Goal: Information Seeking & Learning: Compare options

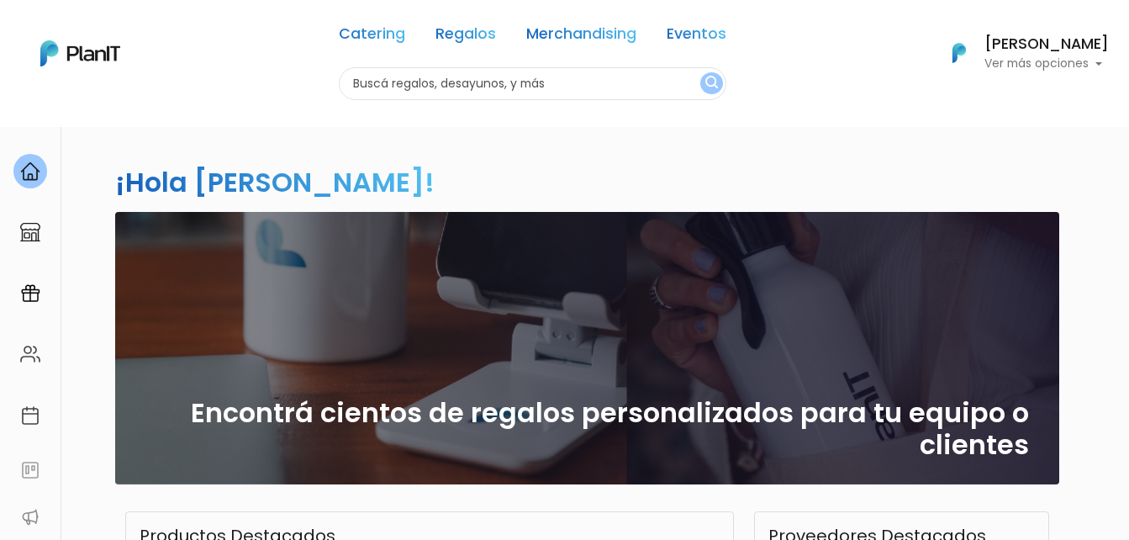
drag, startPoint x: 478, startPoint y: 33, endPoint x: 493, endPoint y: 42, distance: 17.0
click at [478, 33] on link "Regalos" at bounding box center [465, 37] width 61 height 20
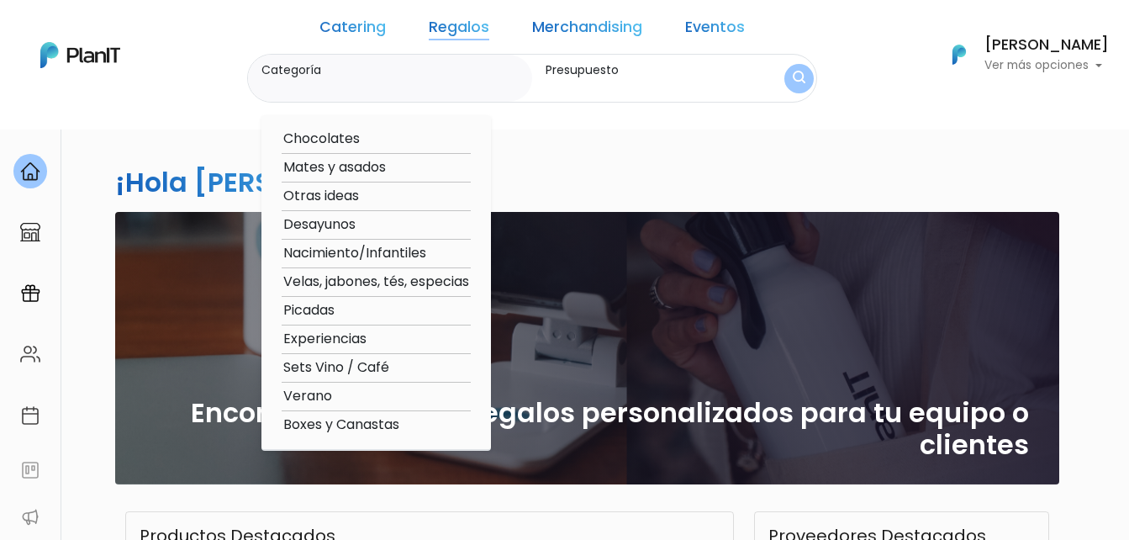
click at [370, 280] on option "Velas, jabones, tés, especias" at bounding box center [376, 282] width 189 height 21
type input "Velas, jabones, tés, especias"
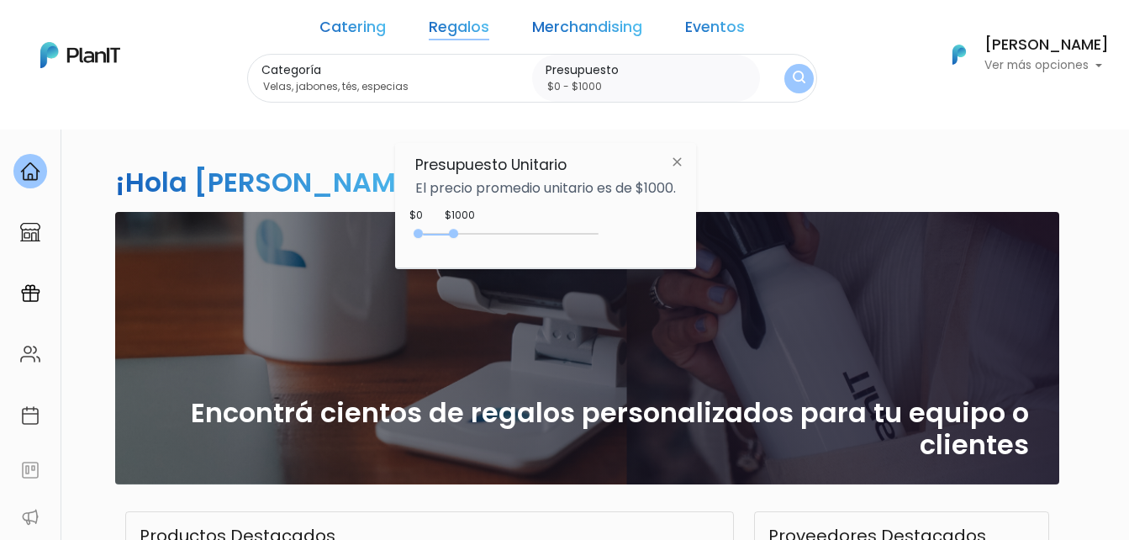
type input "$0 - $1100"
drag, startPoint x: 453, startPoint y: 231, endPoint x: 462, endPoint y: 233, distance: 8.6
click at [462, 233] on div at bounding box center [456, 233] width 9 height 9
drag, startPoint x: 759, startPoint y: 73, endPoint x: 875, endPoint y: 108, distance: 121.0
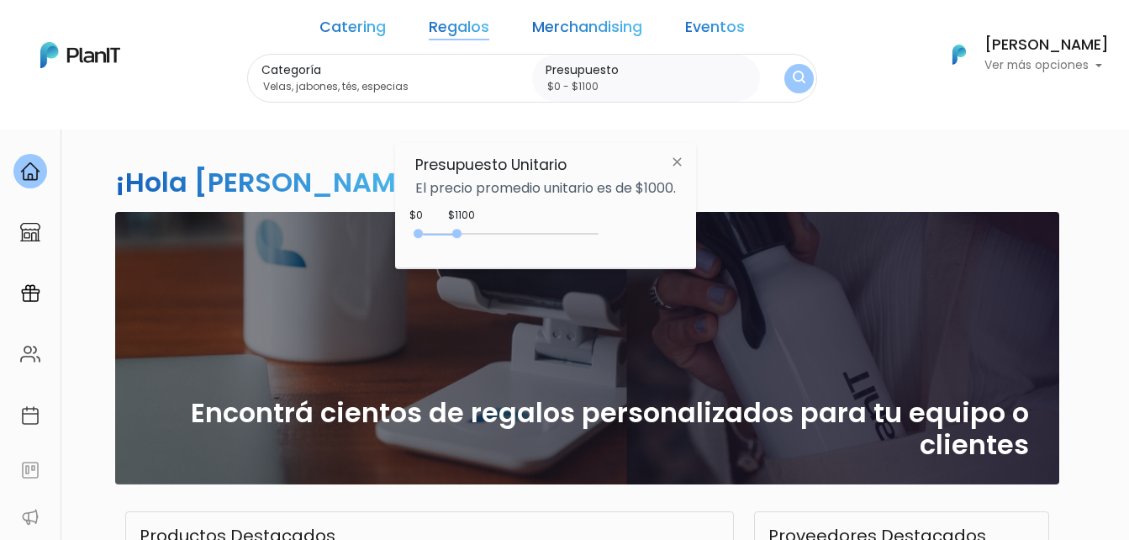
click at [793, 72] on img "submit" at bounding box center [799, 79] width 13 height 16
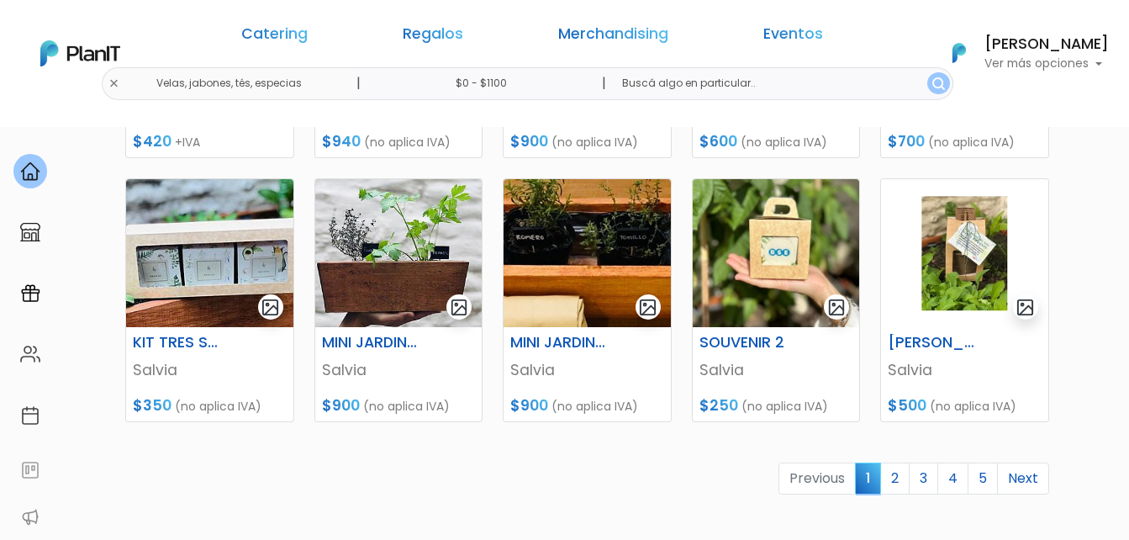
scroll to position [757, 0]
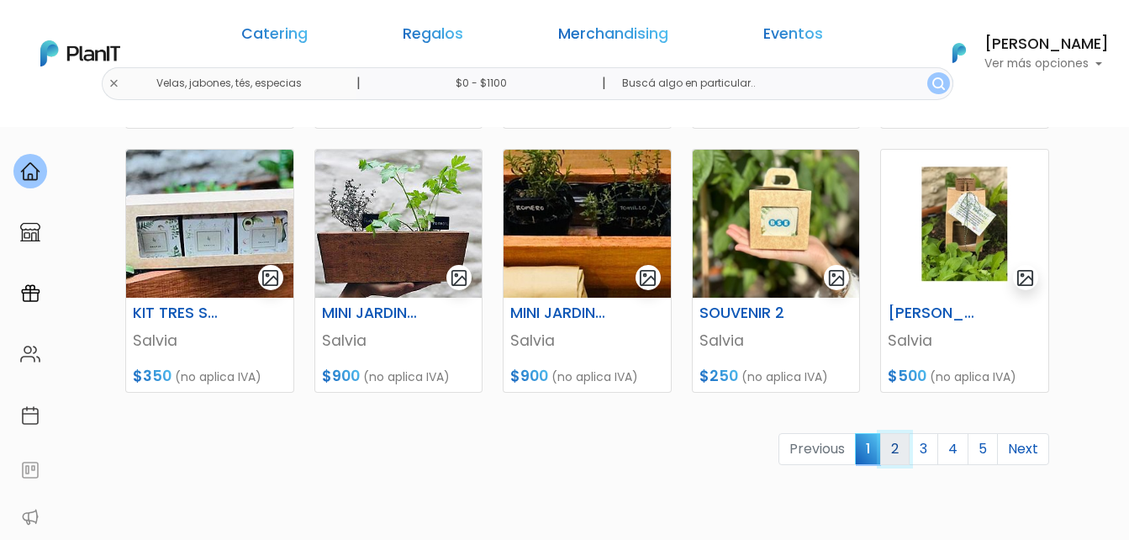
click at [896, 448] on link "2" at bounding box center [894, 449] width 29 height 32
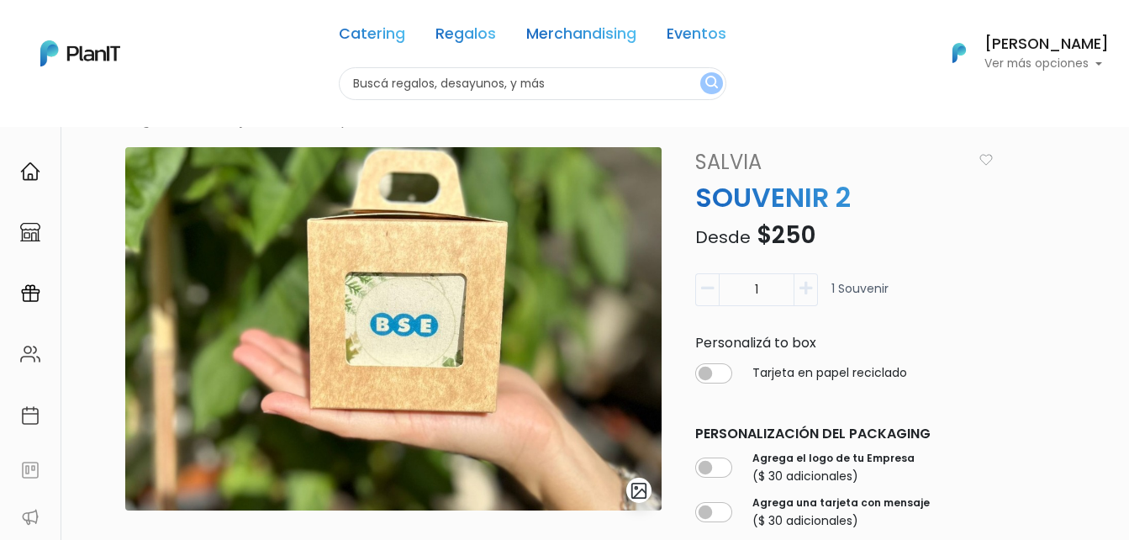
scroll to position [84, 0]
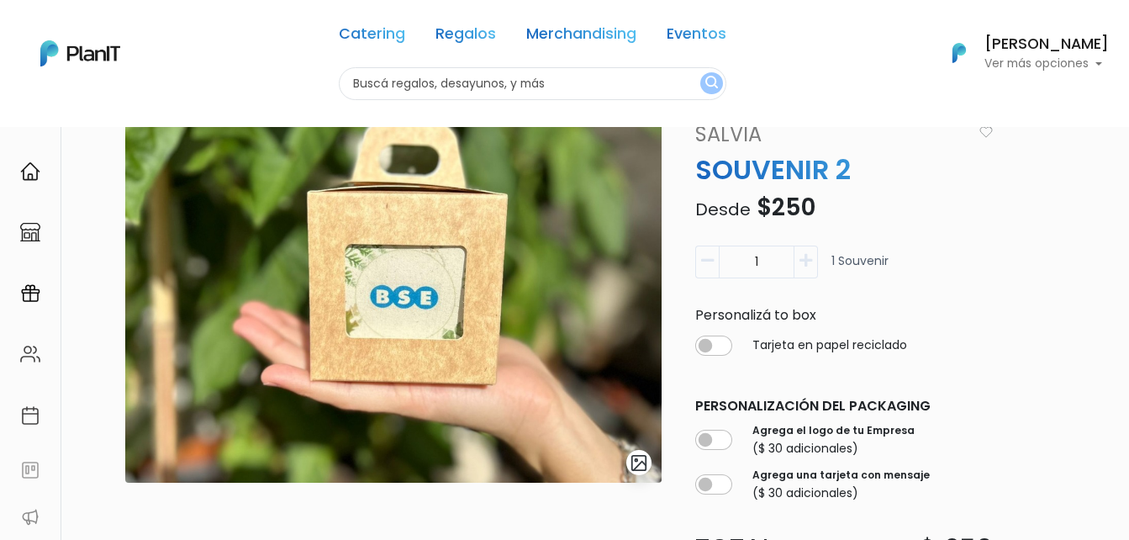
click at [640, 462] on img "submit" at bounding box center [639, 462] width 19 height 19
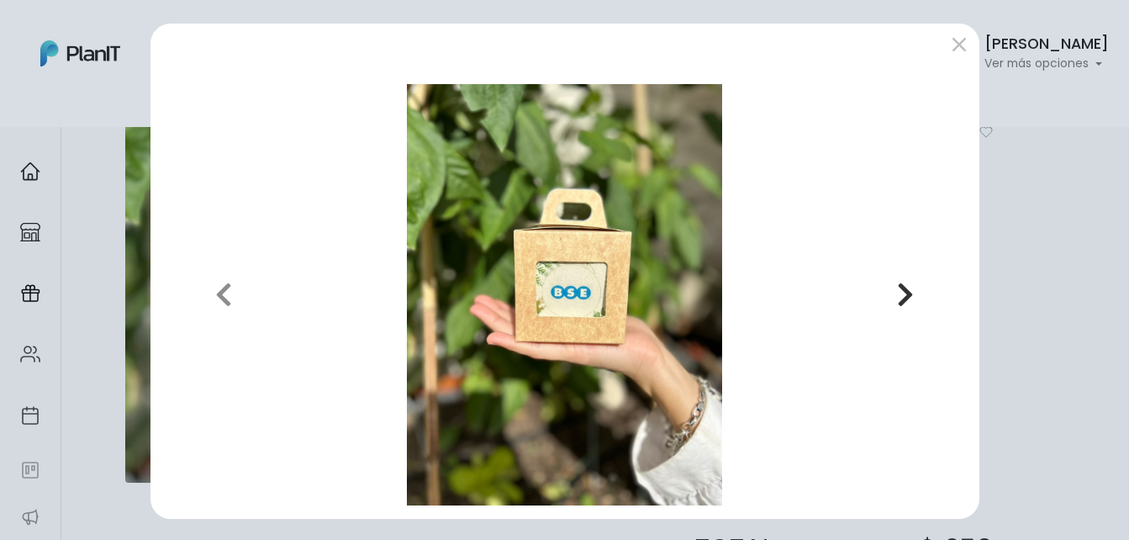
click at [903, 298] on icon "button" at bounding box center [905, 294] width 17 height 27
click at [899, 295] on icon "button" at bounding box center [905, 294] width 17 height 27
drag, startPoint x: 899, startPoint y: 295, endPoint x: 915, endPoint y: 253, distance: 45.3
click at [899, 294] on icon "button" at bounding box center [905, 294] width 17 height 27
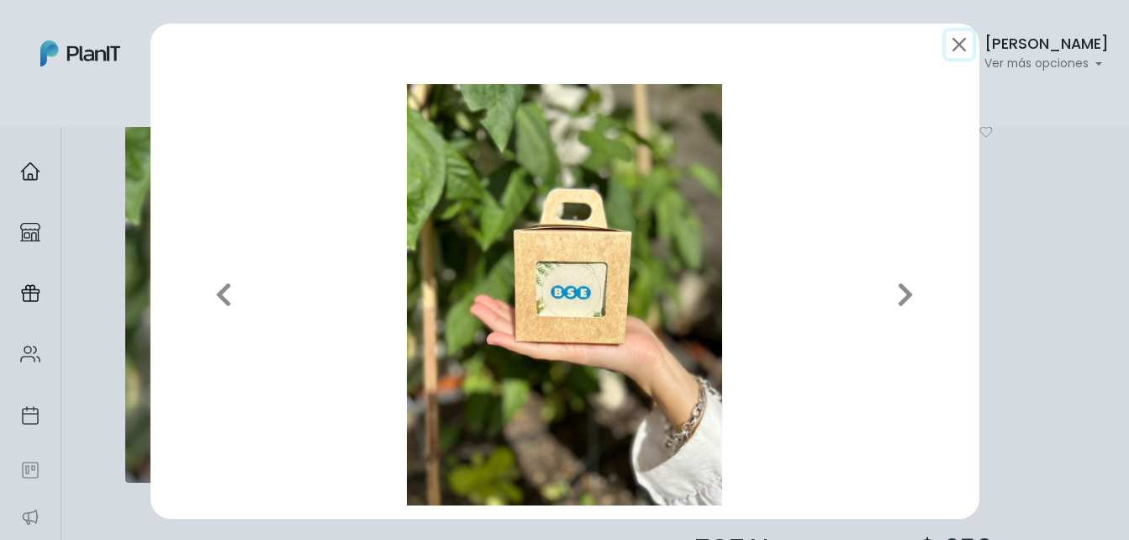
click at [946, 42] on button "submit" at bounding box center [959, 44] width 27 height 27
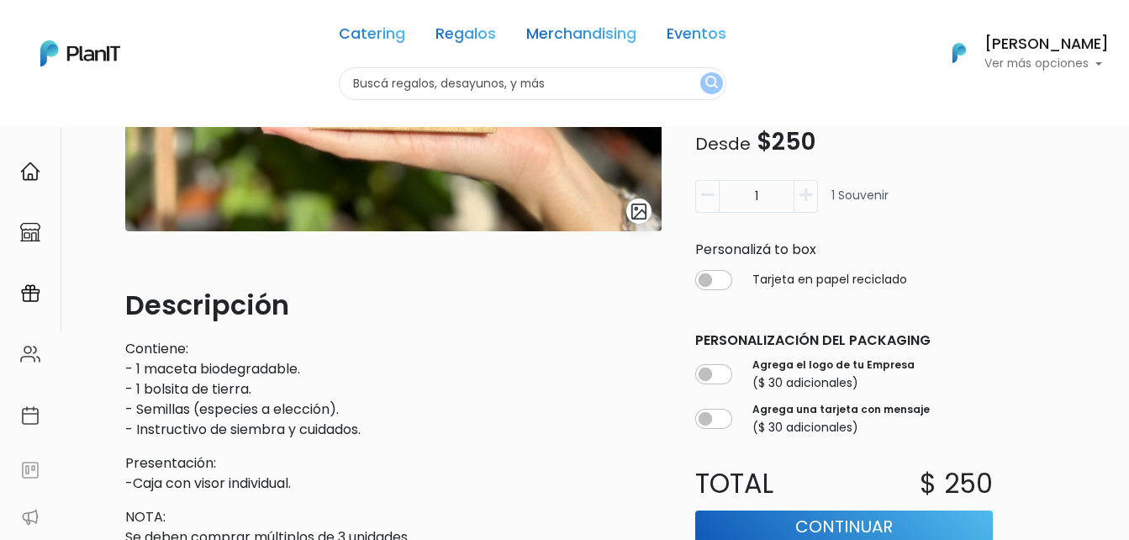
scroll to position [336, 0]
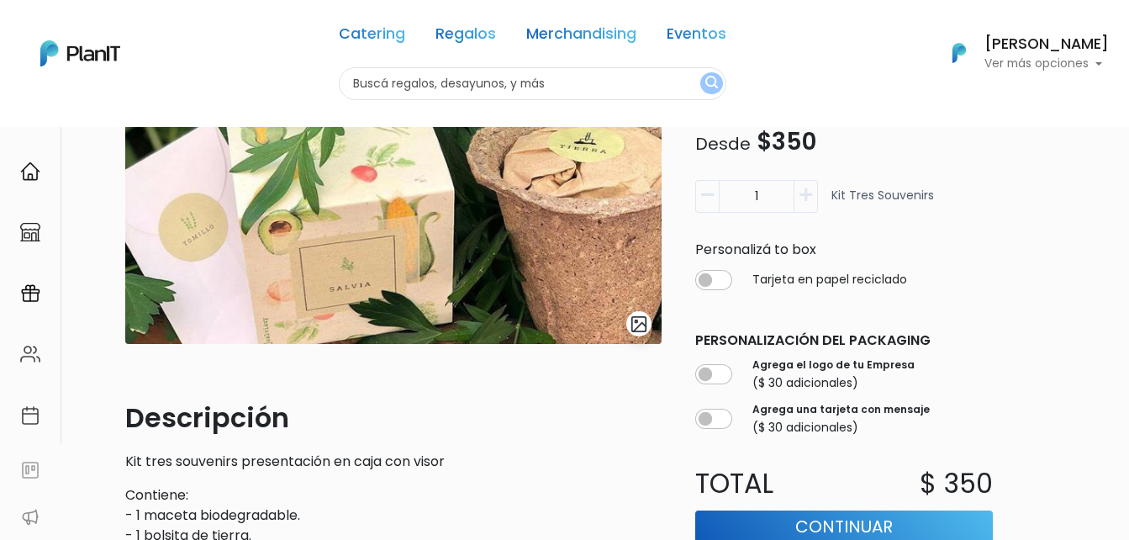
scroll to position [252, 0]
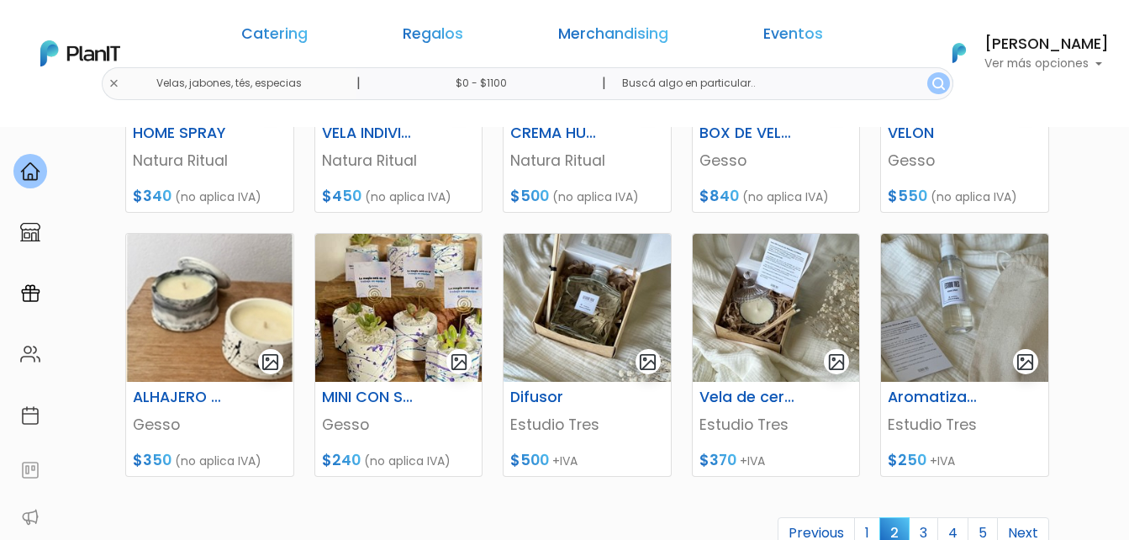
scroll to position [757, 0]
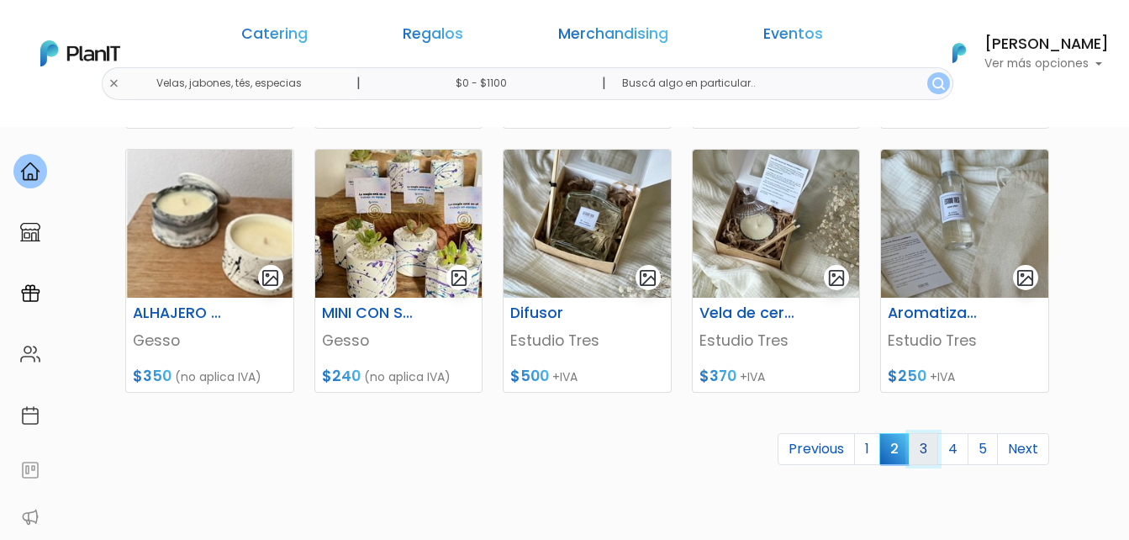
click at [926, 449] on link "3" at bounding box center [923, 449] width 29 height 32
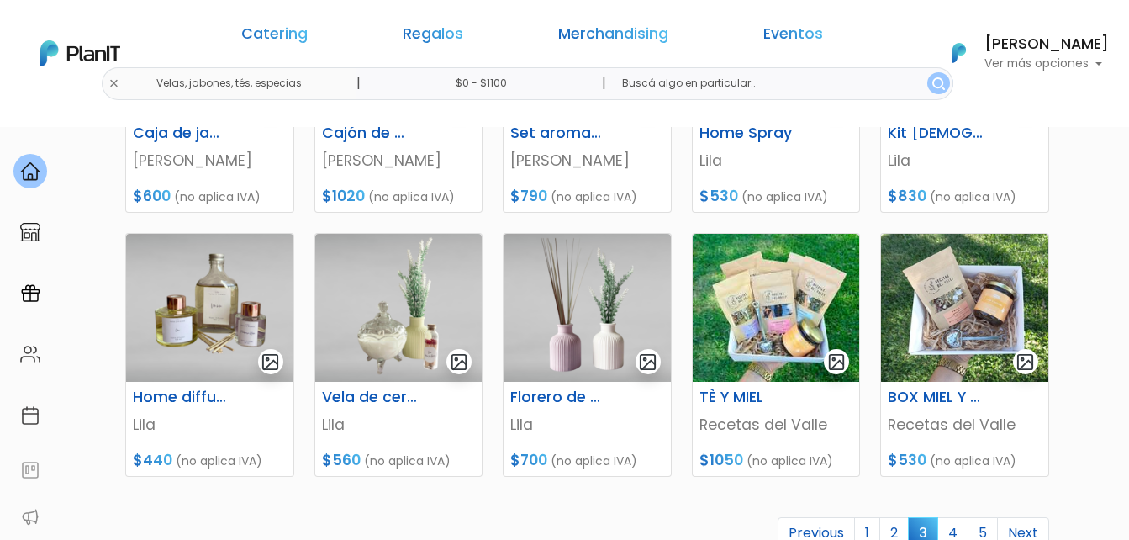
scroll to position [757, 0]
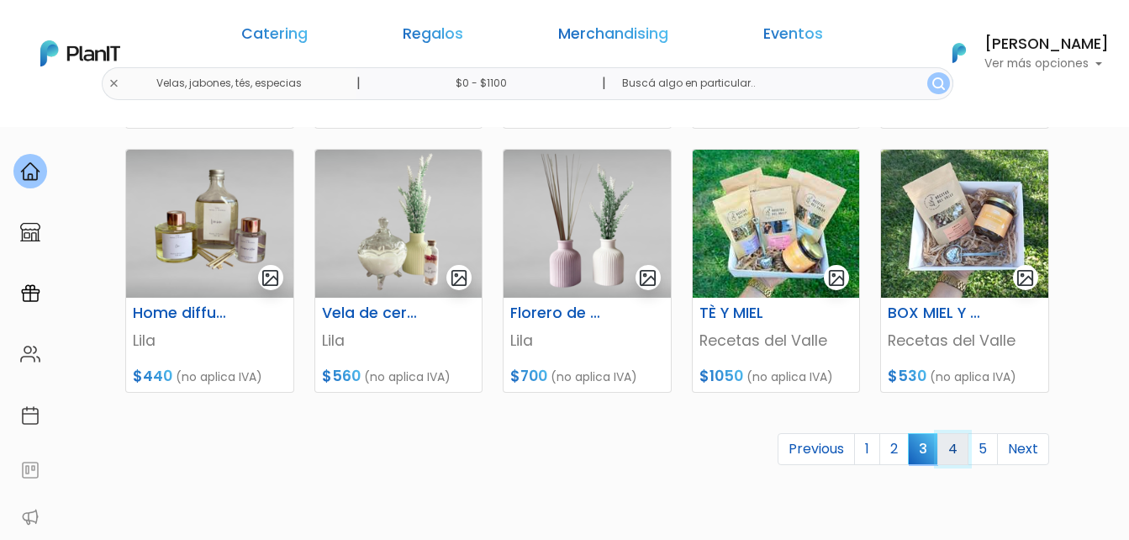
click at [950, 448] on link "4" at bounding box center [952, 449] width 31 height 32
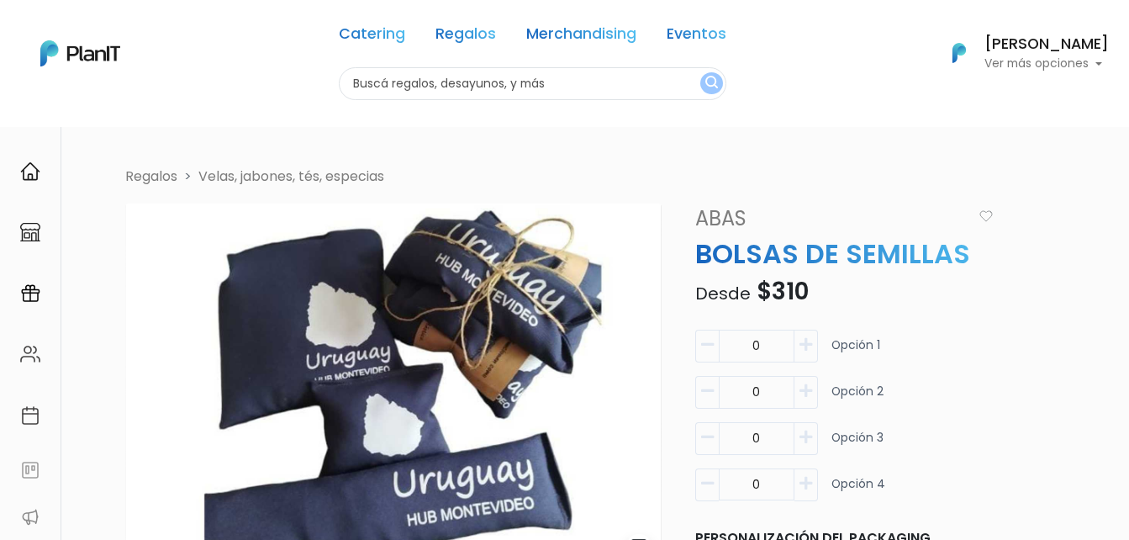
scroll to position [84, 0]
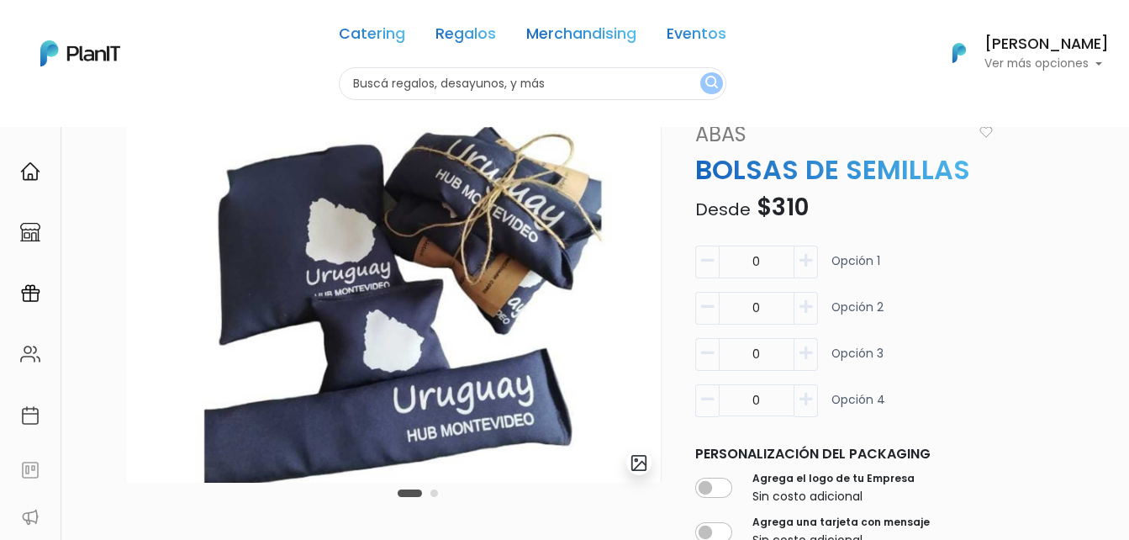
click at [639, 467] on img "submit" at bounding box center [639, 462] width 19 height 19
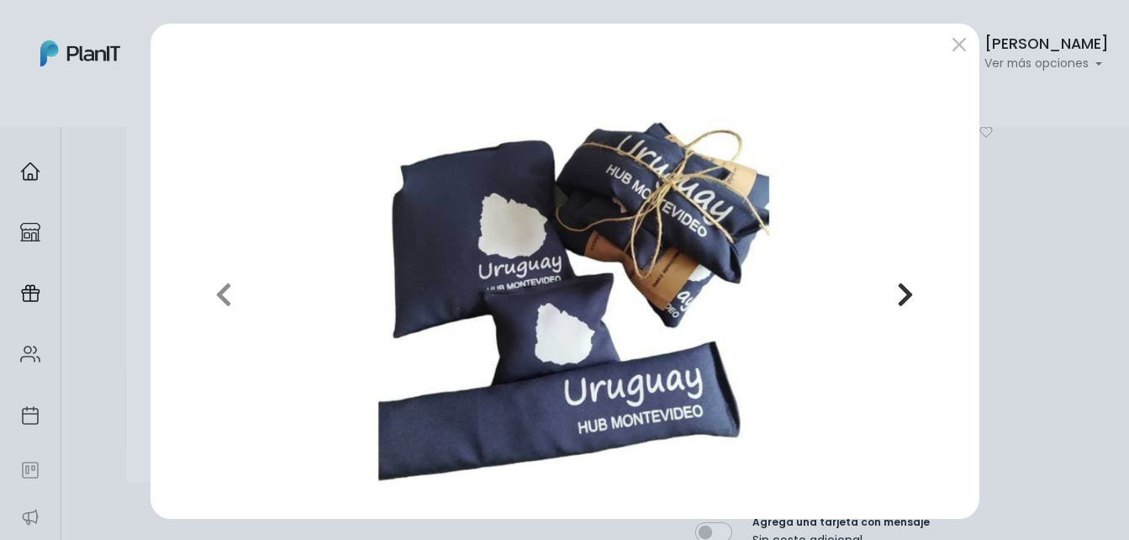
click at [897, 295] on icon "button" at bounding box center [905, 294] width 17 height 27
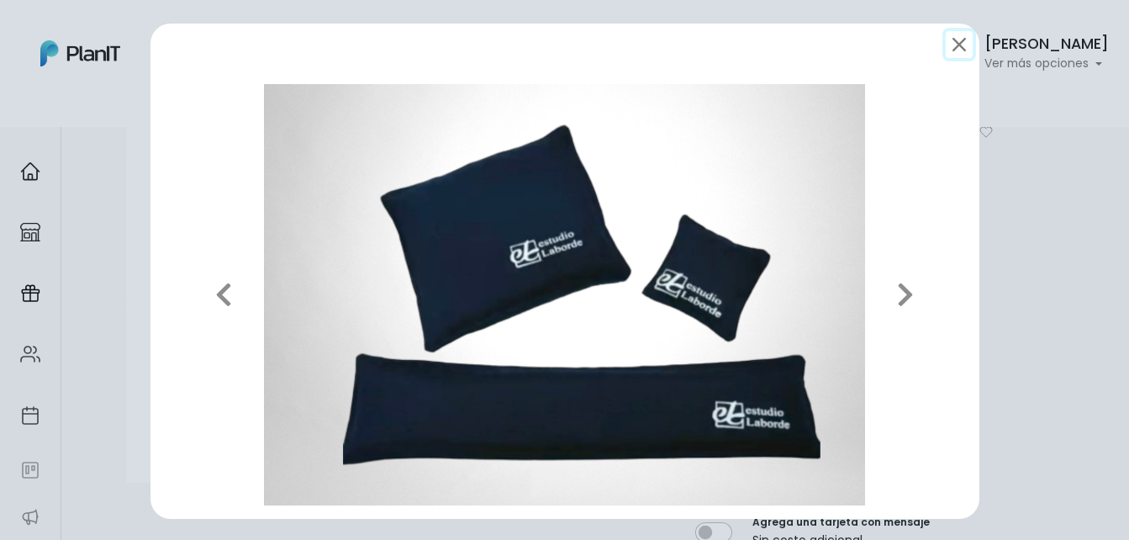
click at [949, 44] on button "submit" at bounding box center [959, 44] width 27 height 27
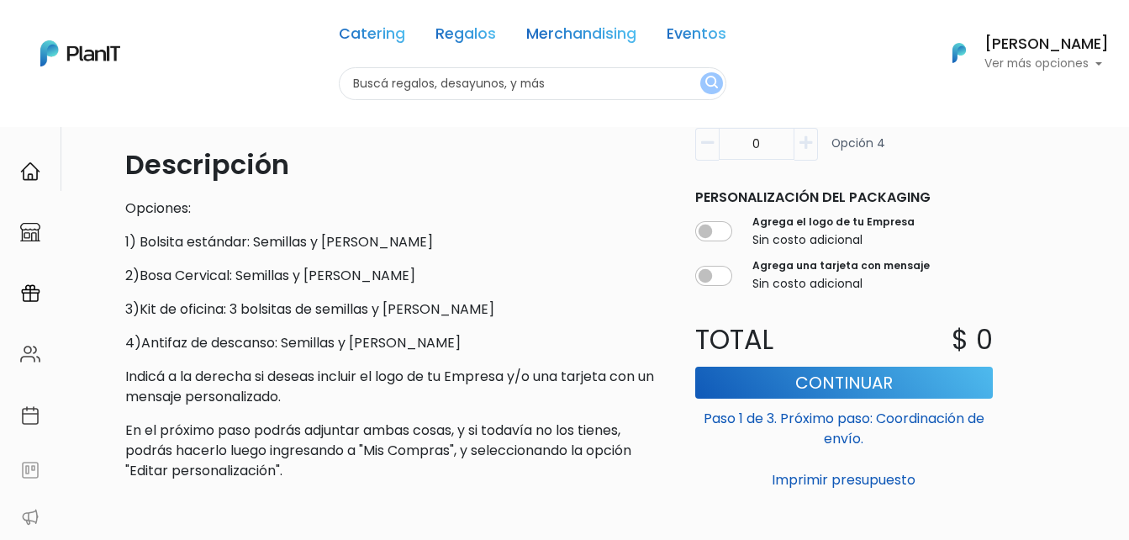
scroll to position [504, 0]
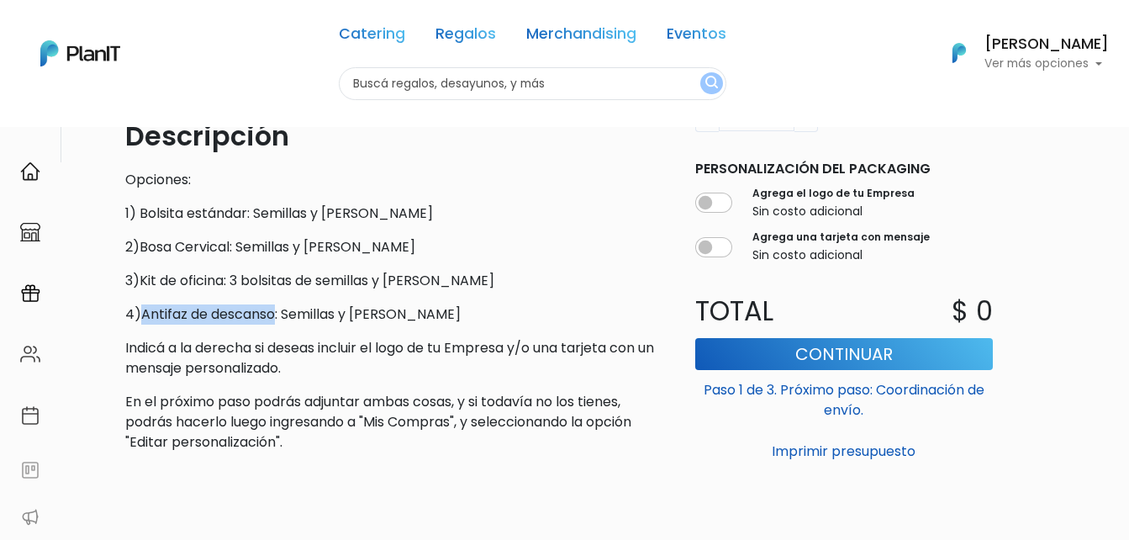
drag, startPoint x: 274, startPoint y: 314, endPoint x: 140, endPoint y: 313, distance: 133.7
click at [140, 313] on p "4)Antifaz de descanso: Semillas y flores de lavanda" at bounding box center [393, 314] width 536 height 20
copy p "Antifaz de descanso"
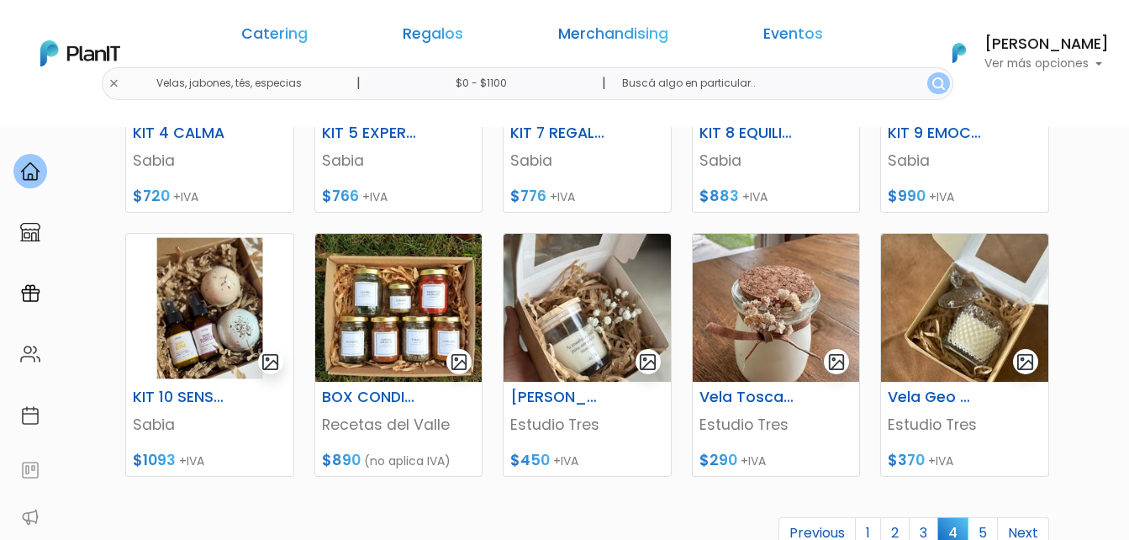
scroll to position [757, 0]
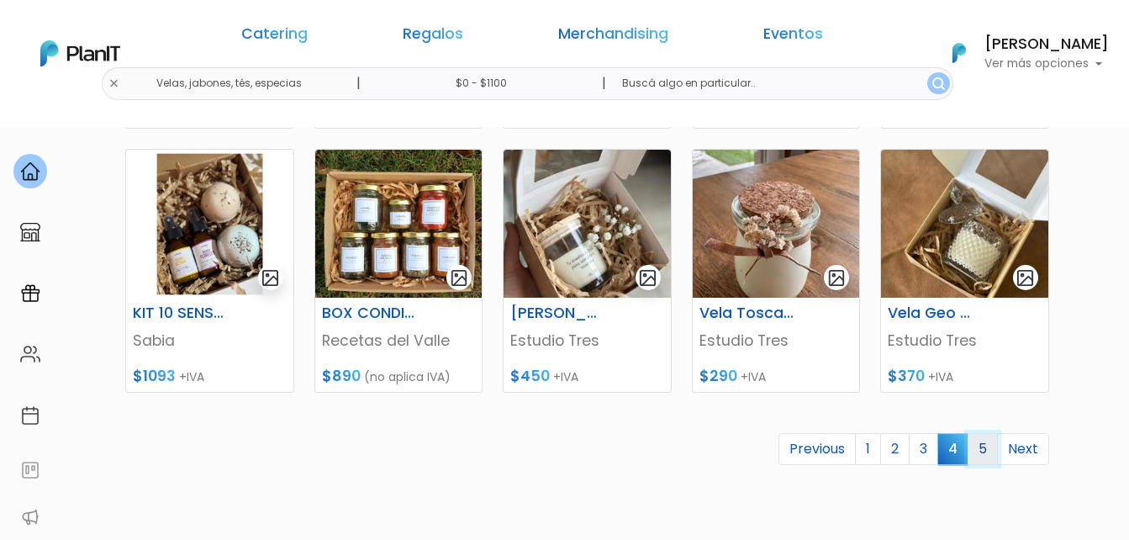
click at [983, 451] on link "5" at bounding box center [983, 449] width 30 height 32
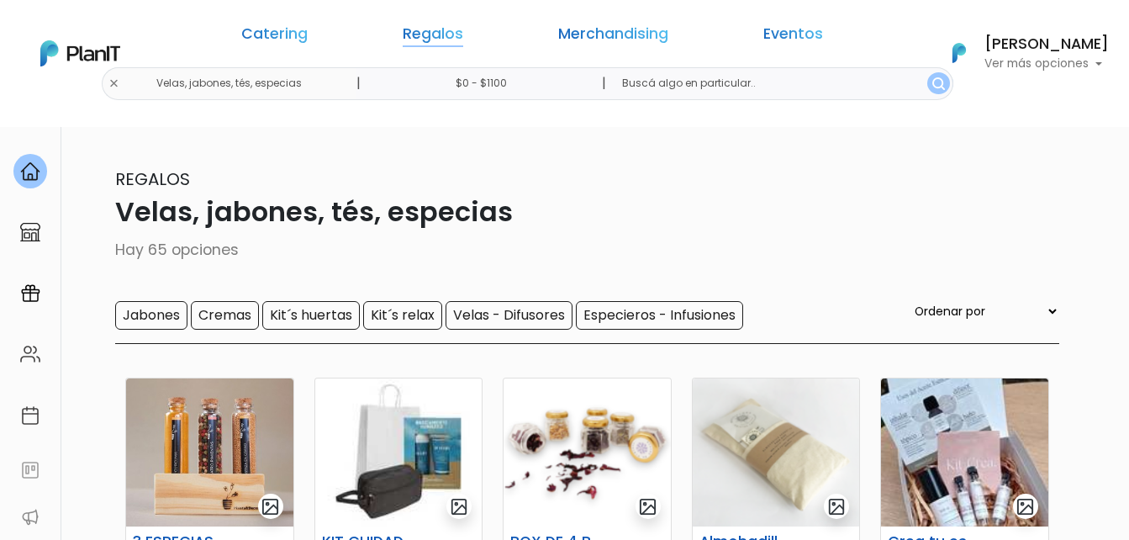
click at [463, 39] on link "Regalos" at bounding box center [433, 37] width 61 height 20
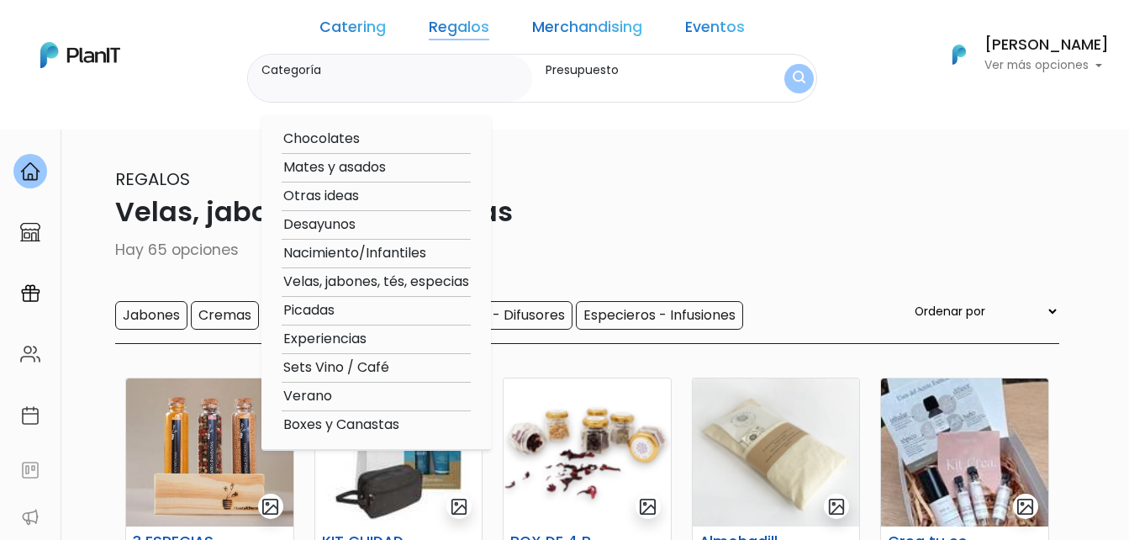
click at [572, 34] on link "Merchandising" at bounding box center [587, 30] width 110 height 20
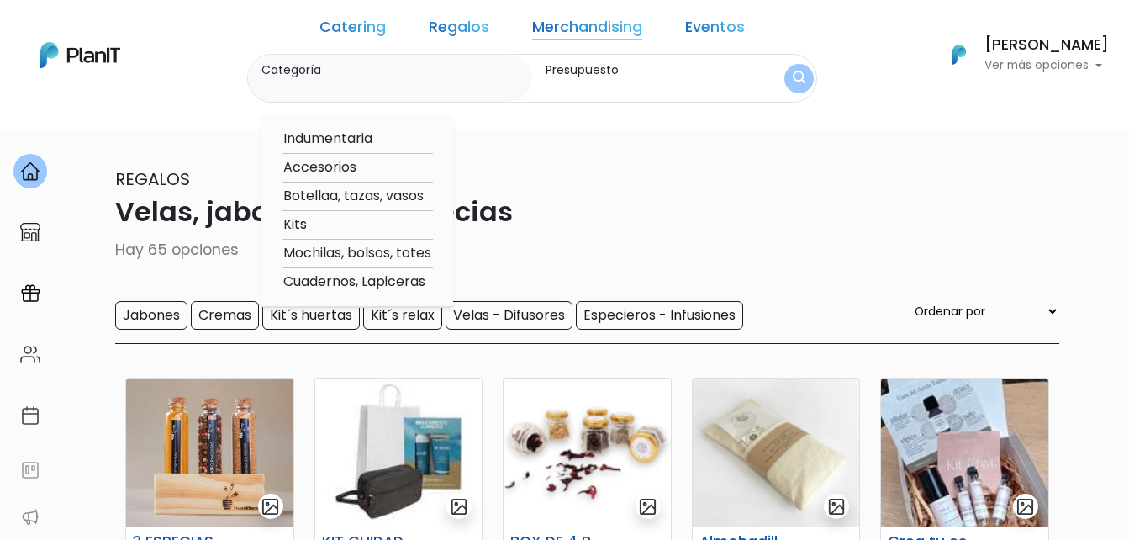
click at [337, 171] on option "Accesorios" at bounding box center [357, 167] width 151 height 21
type input "Accesorios"
type input "$0 - $1100"
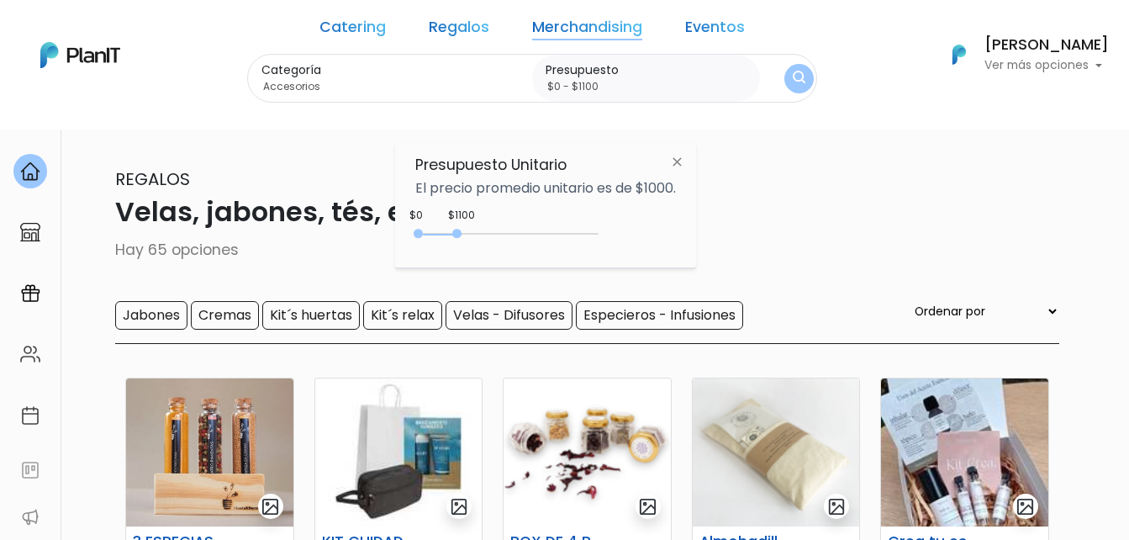
click at [793, 79] on img "submit" at bounding box center [799, 79] width 13 height 16
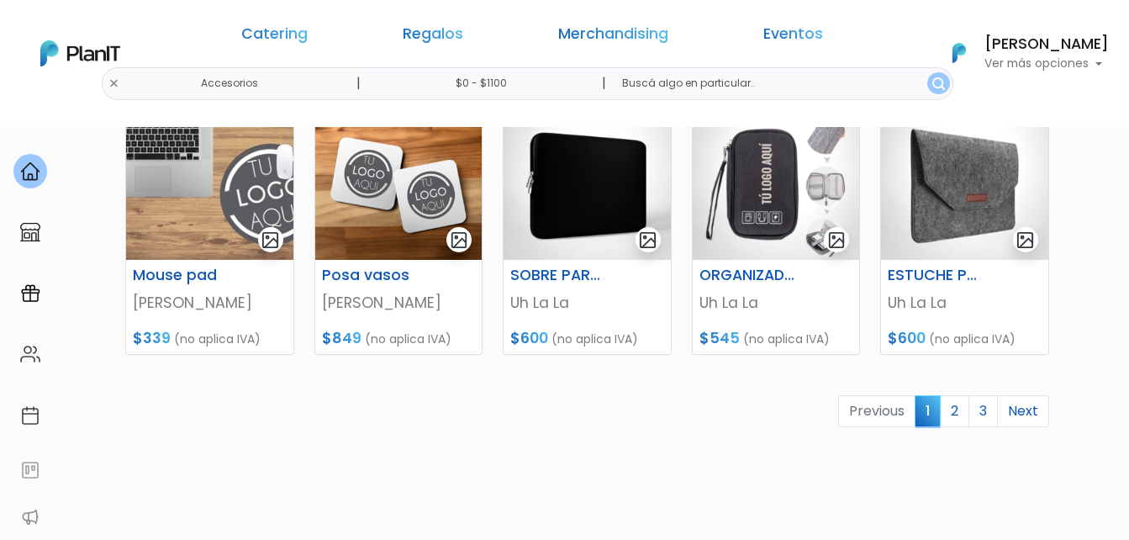
scroll to position [841, 0]
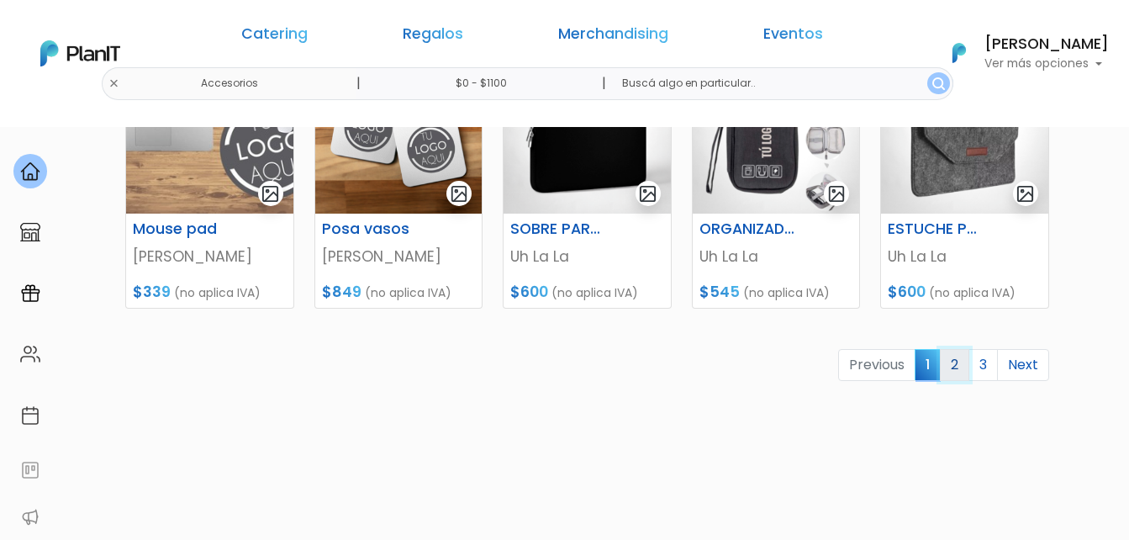
click at [963, 362] on link "2" at bounding box center [954, 365] width 29 height 32
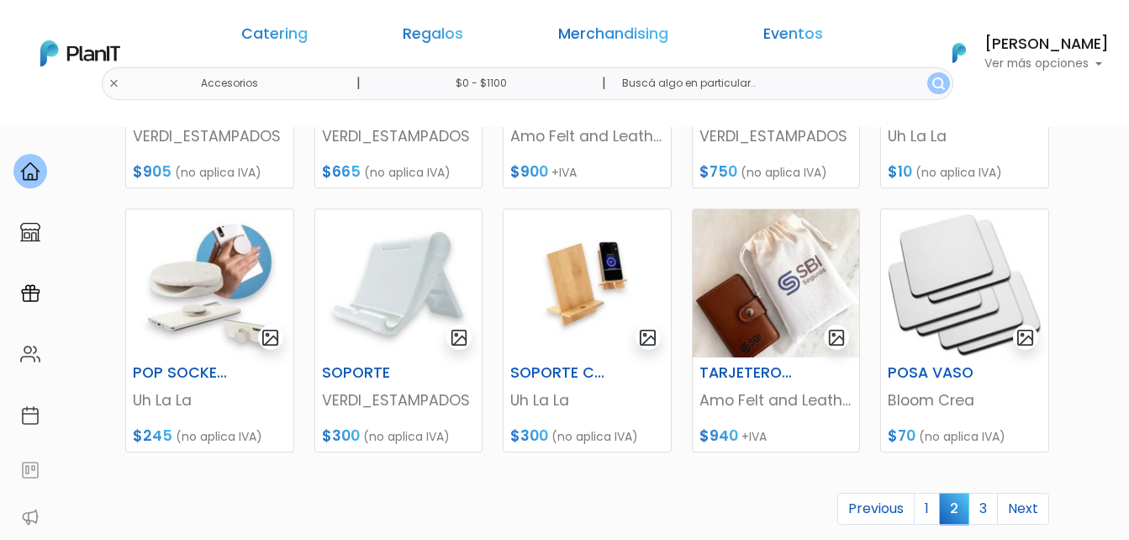
scroll to position [757, 0]
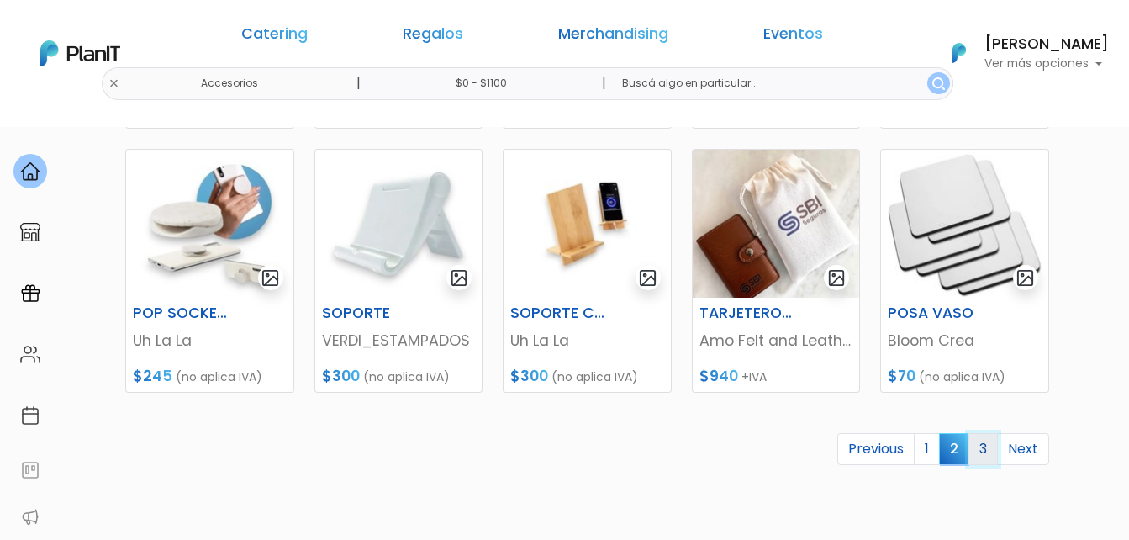
click at [984, 451] on link "3" at bounding box center [982, 449] width 29 height 32
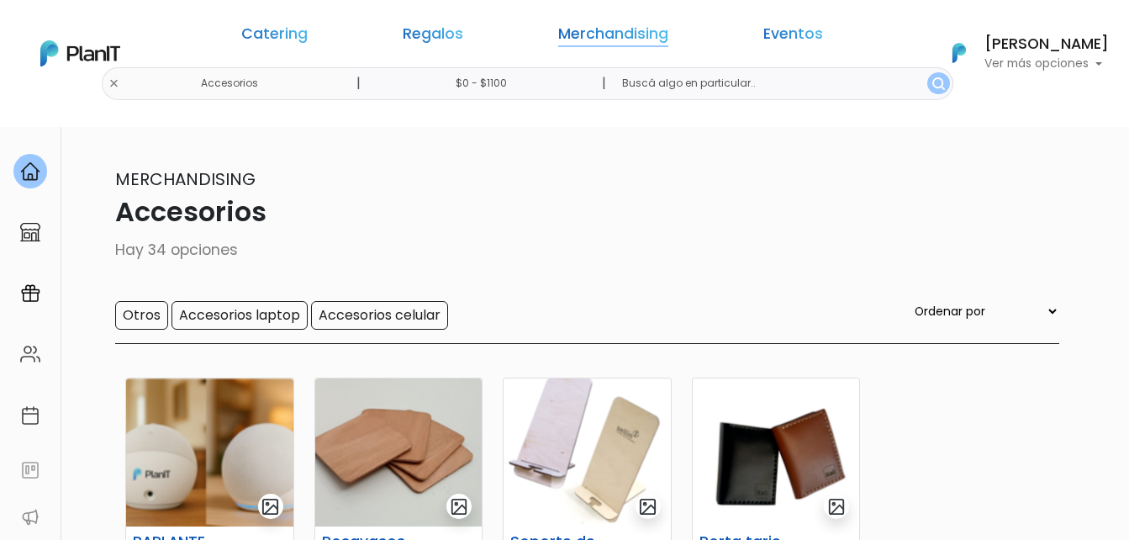
click at [624, 32] on link "Merchandising" at bounding box center [613, 37] width 110 height 20
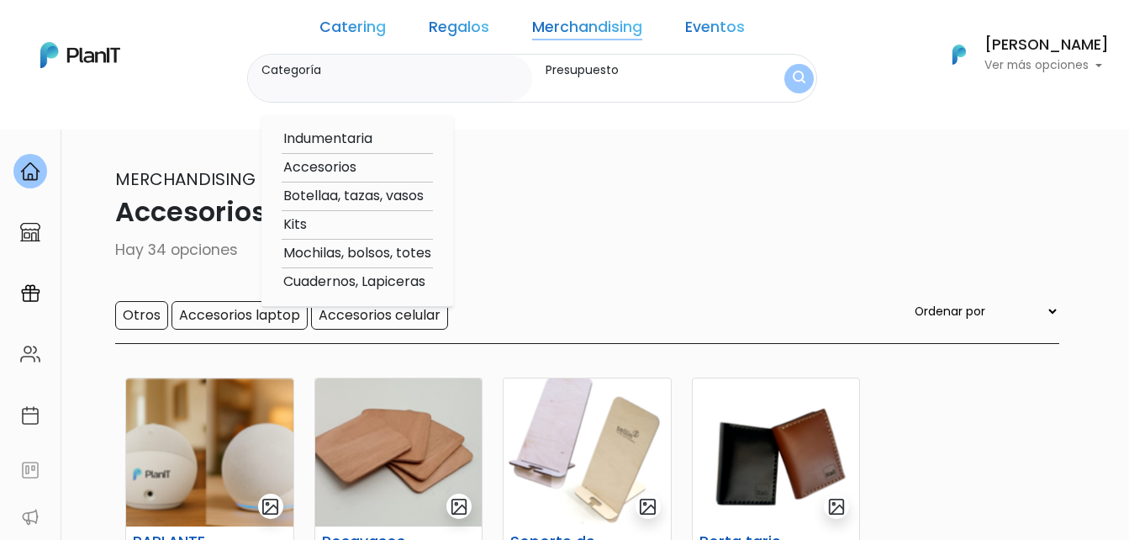
click at [362, 196] on option "Botellaa, tazas, vasos" at bounding box center [357, 196] width 151 height 21
type input "Botellaa, tazas, vasos"
type input "$0 - $1100"
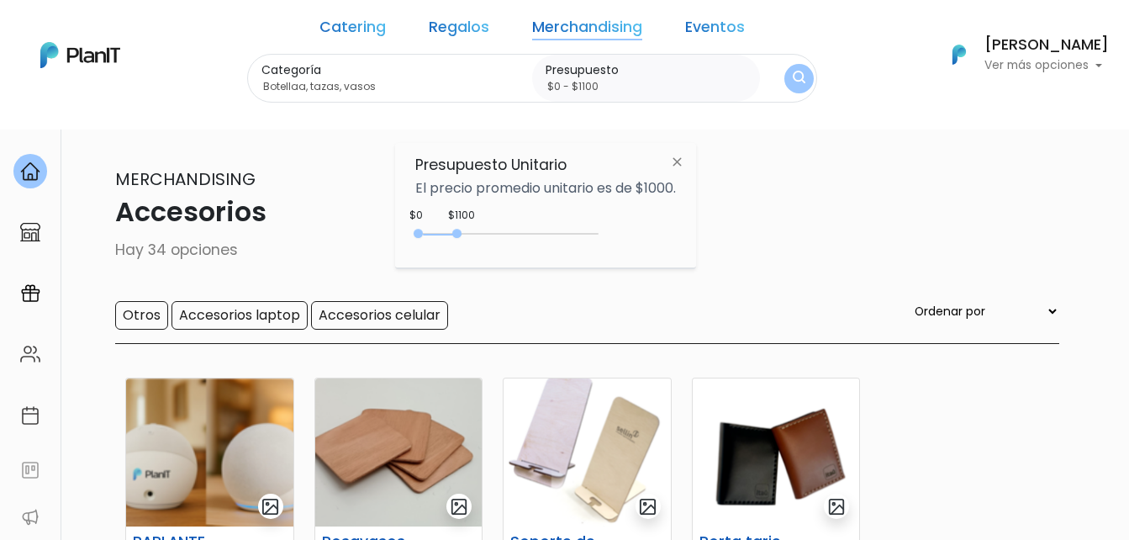
click at [551, 26] on link "Merchandising" at bounding box center [587, 30] width 110 height 20
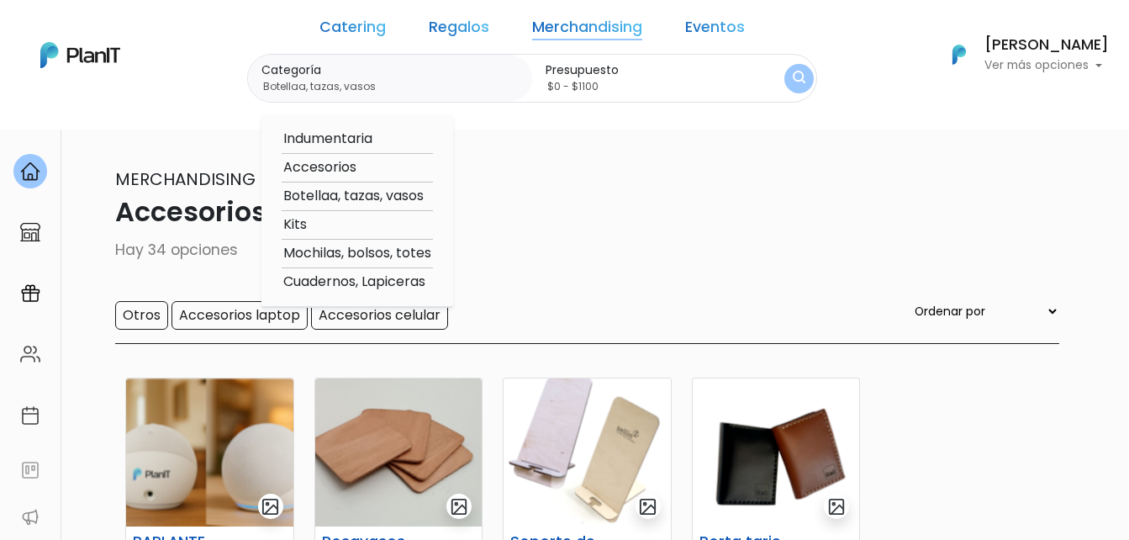
click at [377, 251] on option "Mochilas, bolsos, totes" at bounding box center [357, 253] width 151 height 21
type input "Mochilas, bolsos, totes"
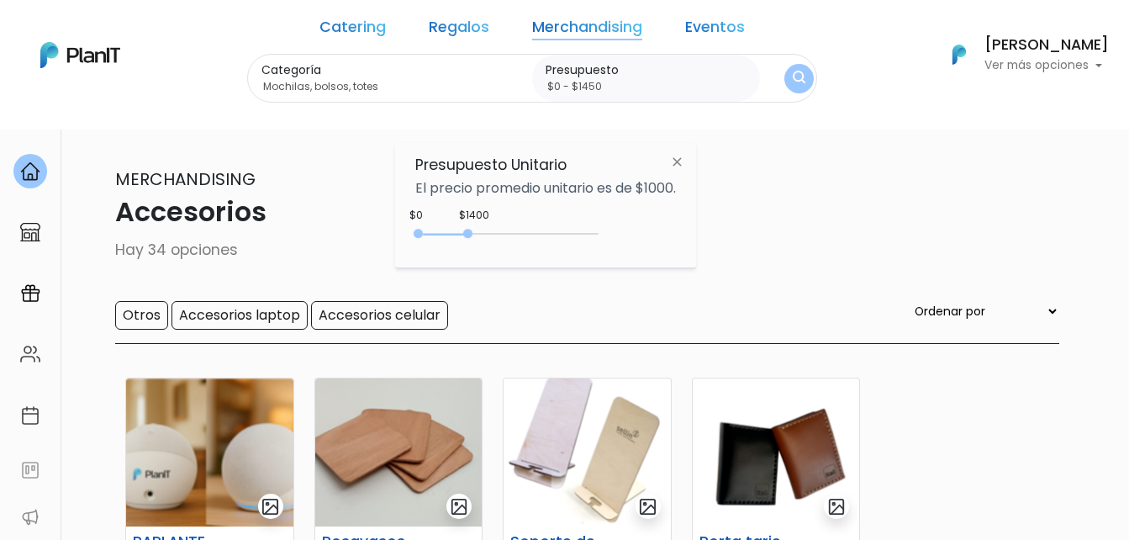
type input "$0 - $1500"
drag, startPoint x: 457, startPoint y: 229, endPoint x: 474, endPoint y: 229, distance: 16.8
click at [472, 232] on div at bounding box center [467, 233] width 9 height 9
click at [793, 74] on img "submit" at bounding box center [799, 79] width 13 height 16
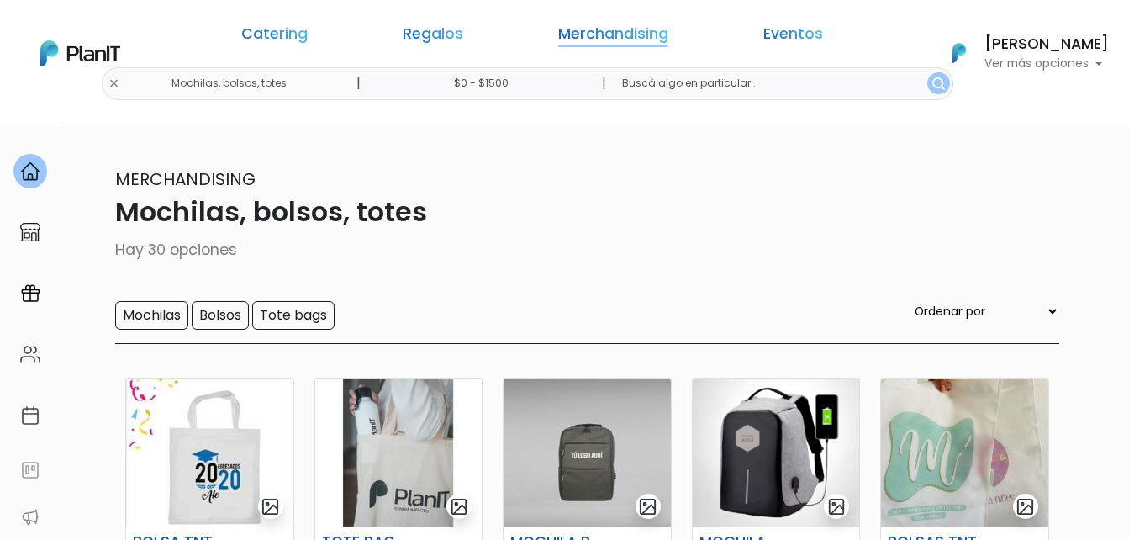
click at [590, 41] on link "Merchandising" at bounding box center [613, 37] width 110 height 20
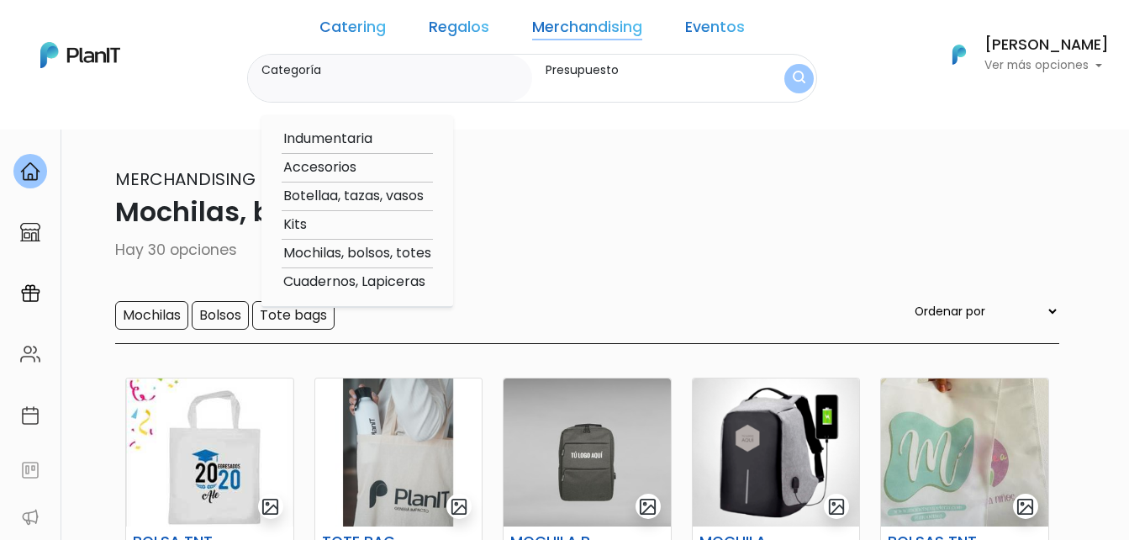
click at [341, 219] on option "Kits" at bounding box center [357, 224] width 151 height 21
type input "Kits"
type input "$0 - $1500"
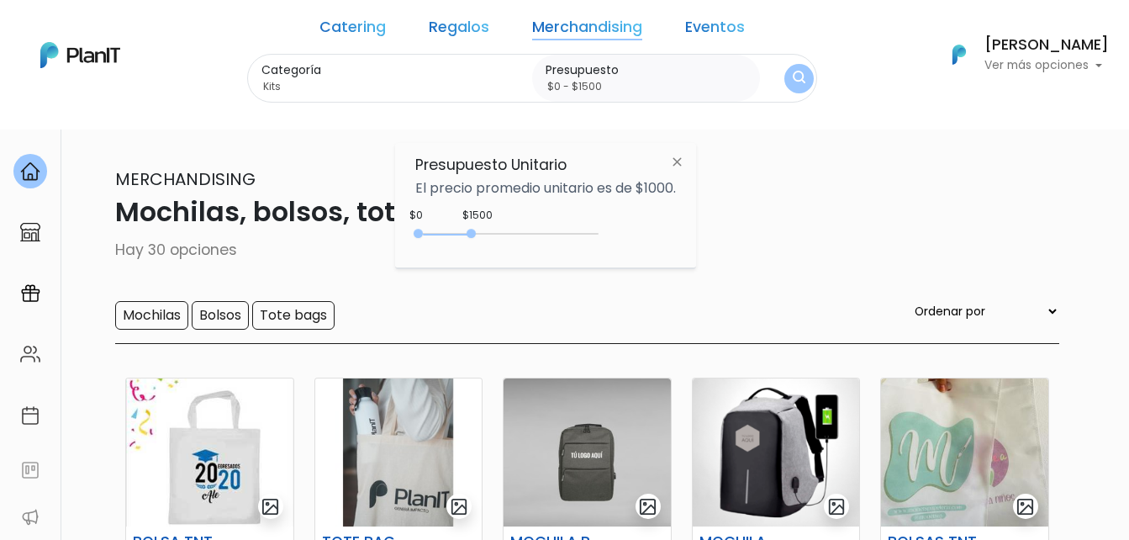
click at [793, 71] on img "submit" at bounding box center [799, 79] width 13 height 16
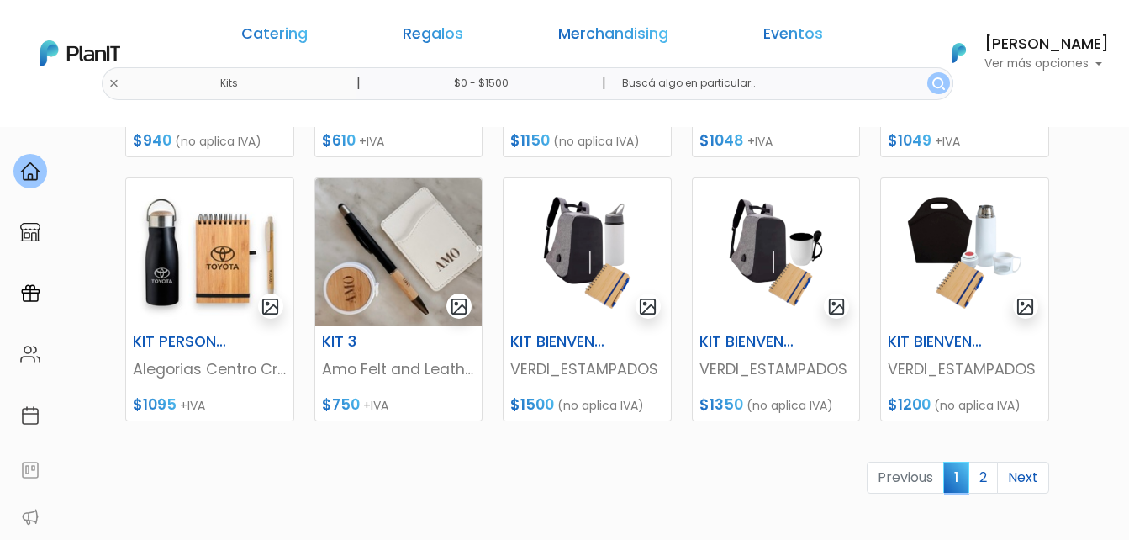
scroll to position [757, 0]
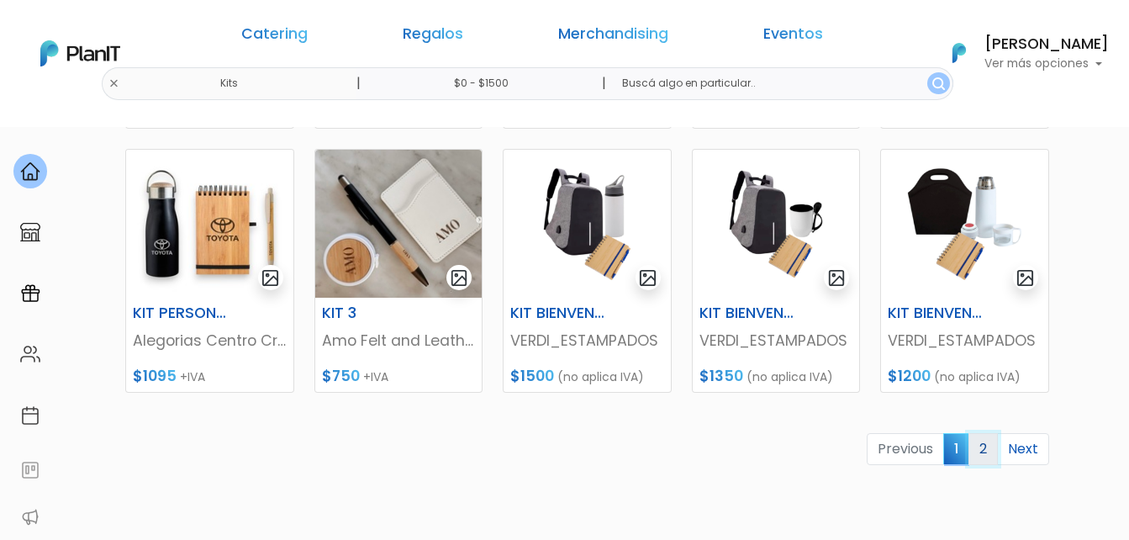
click at [983, 452] on link "2" at bounding box center [982, 449] width 29 height 32
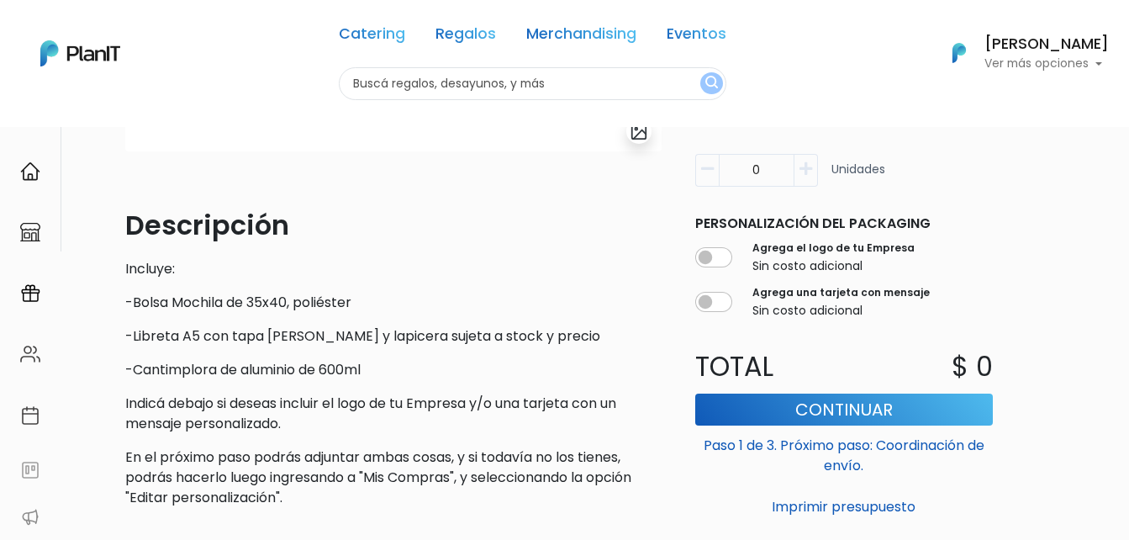
scroll to position [420, 0]
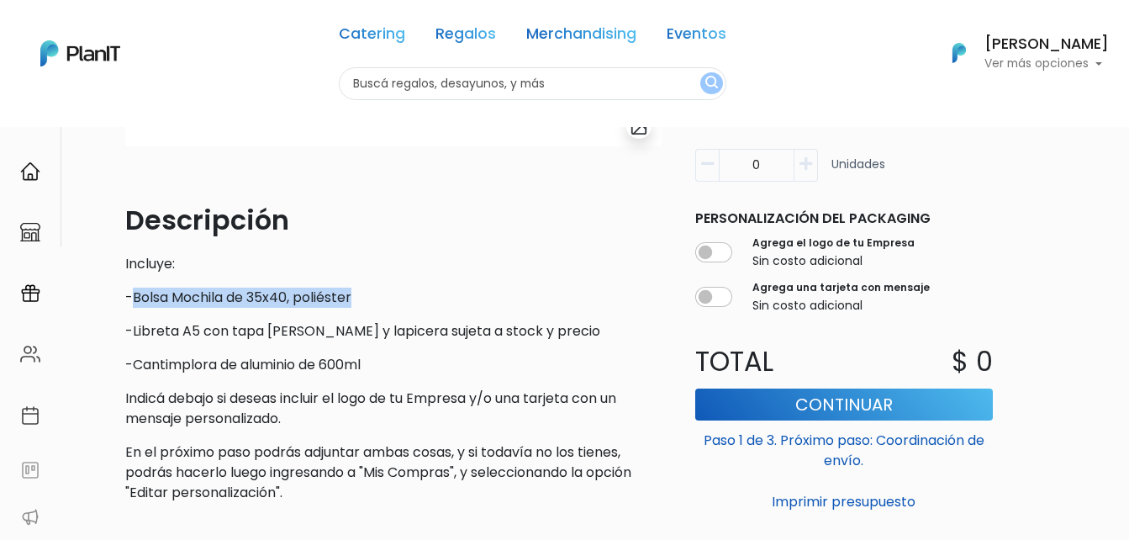
drag, startPoint x: 359, startPoint y: 297, endPoint x: 131, endPoint y: 297, distance: 227.8
click at [131, 297] on p "-Bolsa Mochila de 35x40, poliéster" at bounding box center [393, 297] width 536 height 20
copy p "Bolsa Mochila de 35x40, poliéster"
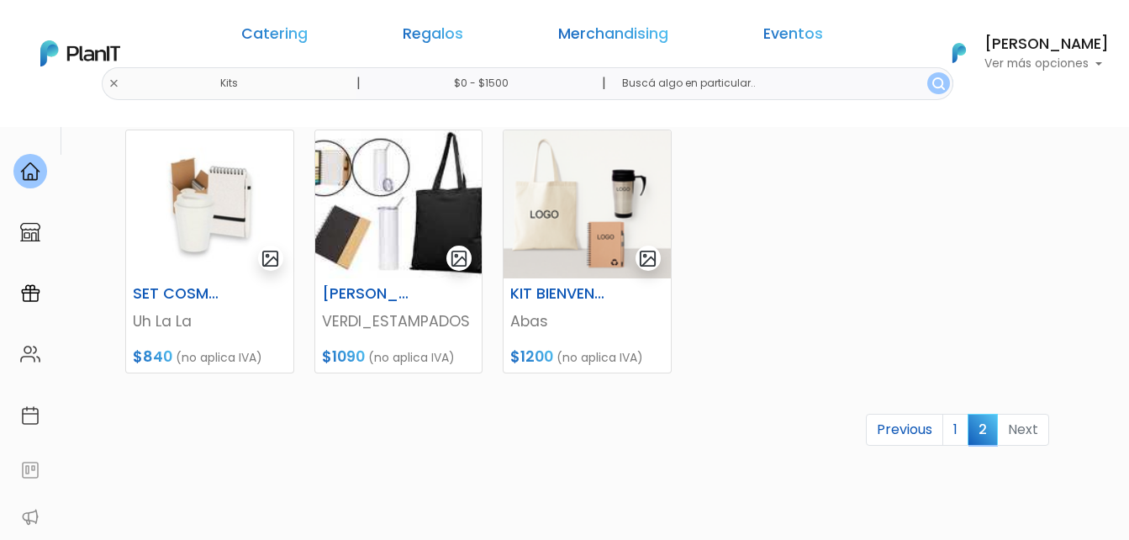
scroll to position [667, 0]
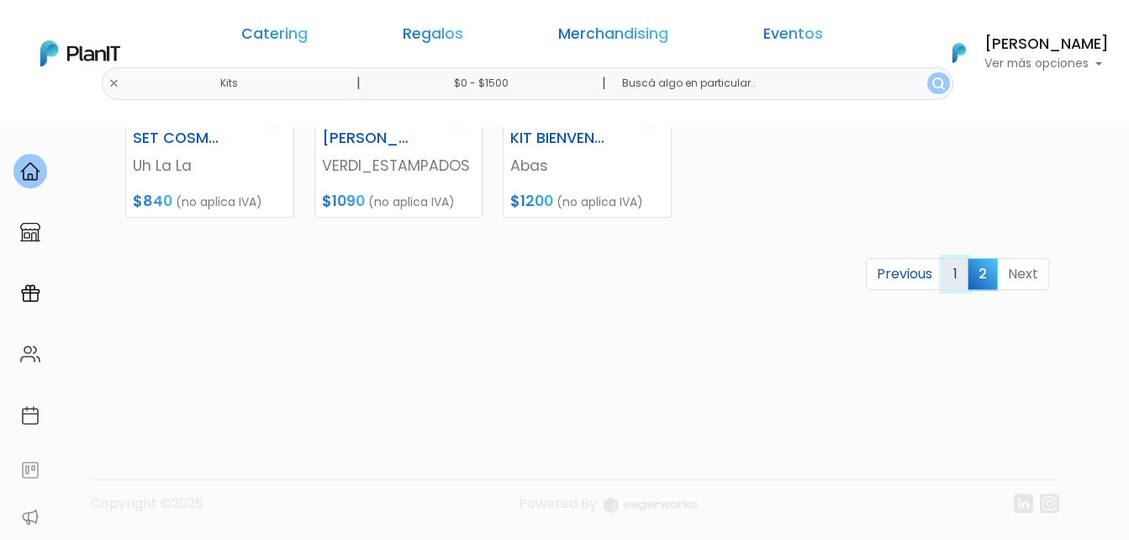
click at [966, 275] on link "1" at bounding box center [955, 274] width 26 height 32
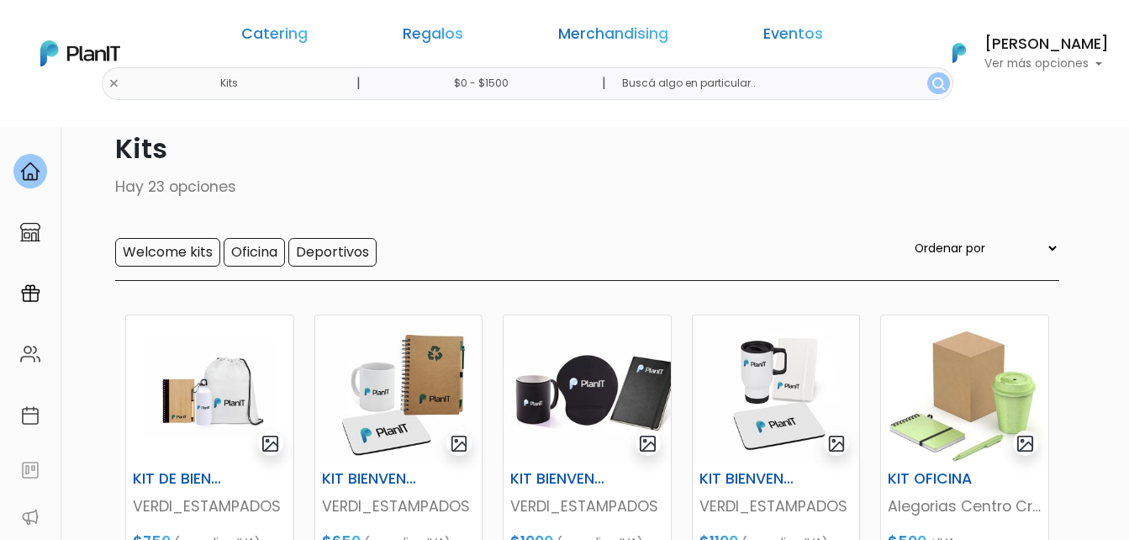
scroll to position [168, 0]
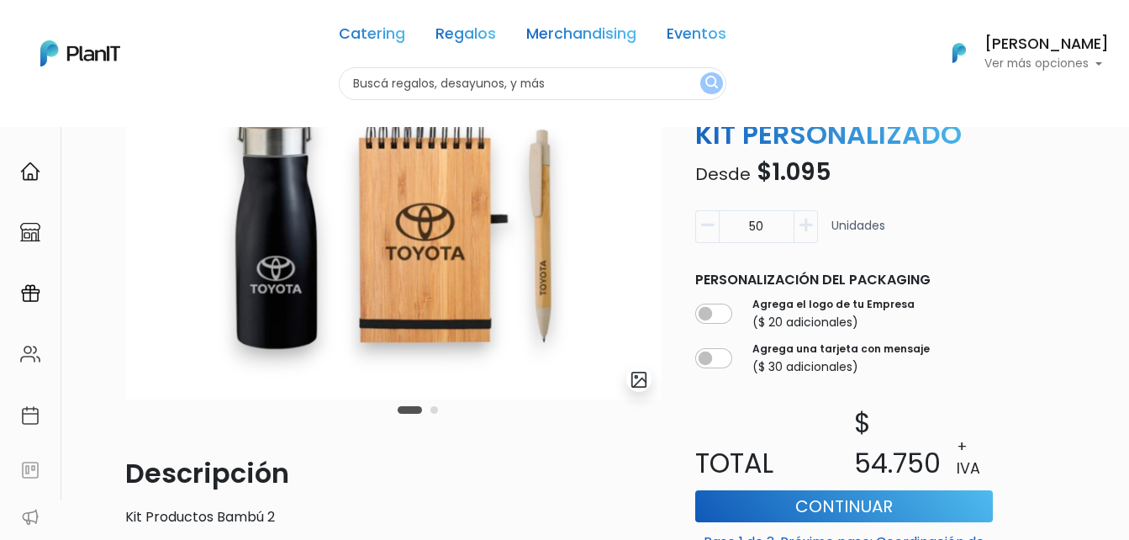
scroll to position [168, 0]
click at [641, 382] on img "submit" at bounding box center [639, 378] width 19 height 19
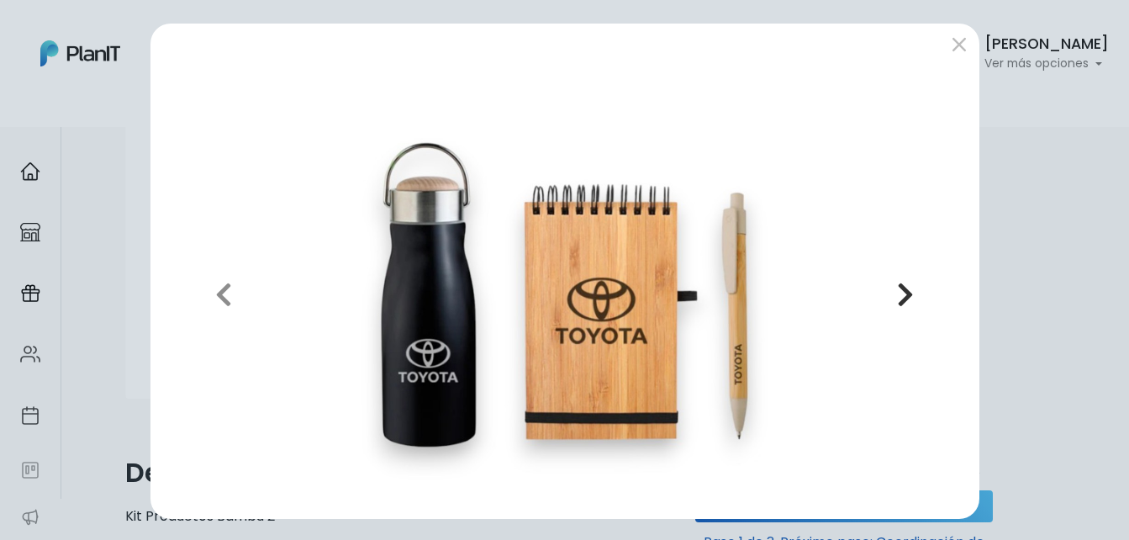
click at [897, 290] on icon "button" at bounding box center [905, 294] width 17 height 27
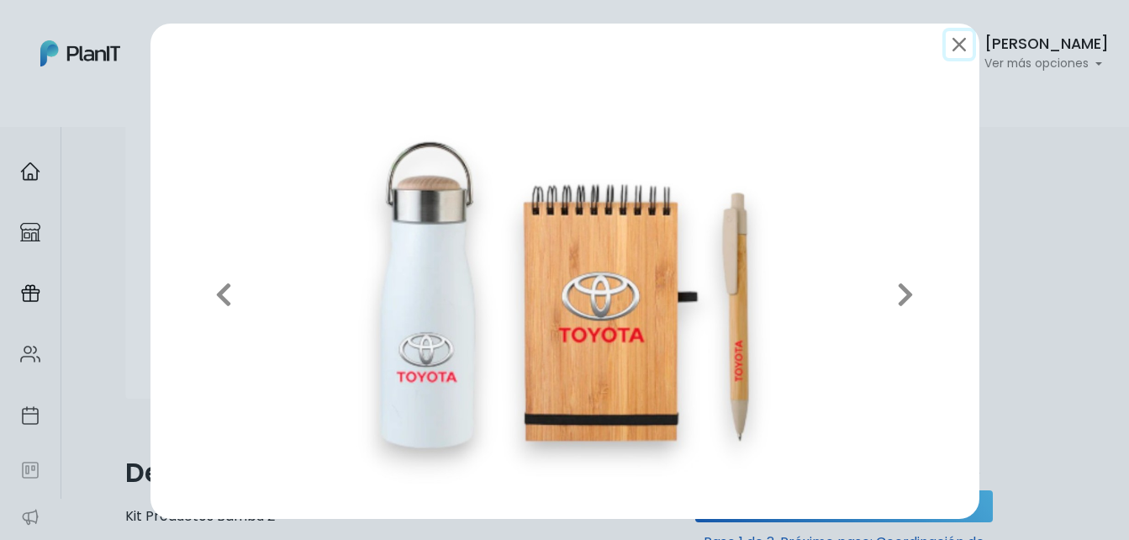
click at [952, 37] on button "submit" at bounding box center [959, 44] width 27 height 27
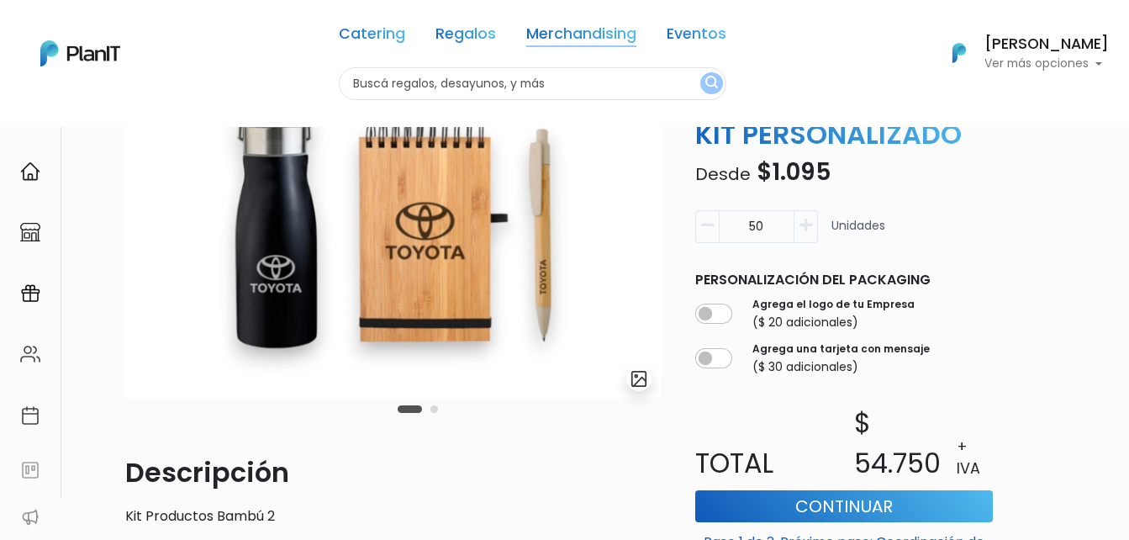
click at [573, 33] on link "Merchandising" at bounding box center [581, 37] width 110 height 20
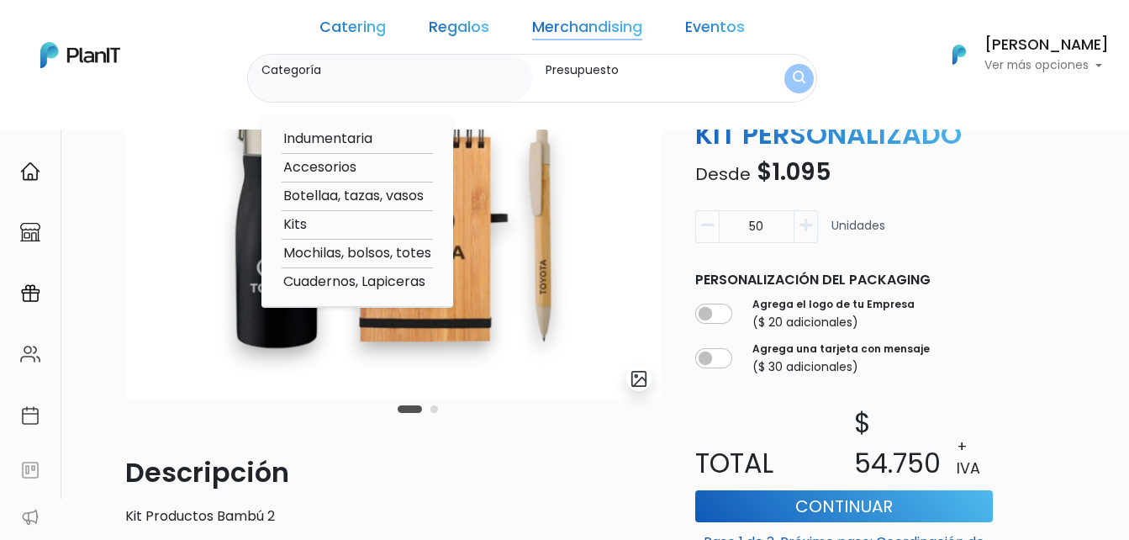
click at [388, 193] on option "Botellaa, tazas, vasos" at bounding box center [357, 196] width 151 height 21
type input "Botellaa, tazas, vasos"
type input "$0 - $1000"
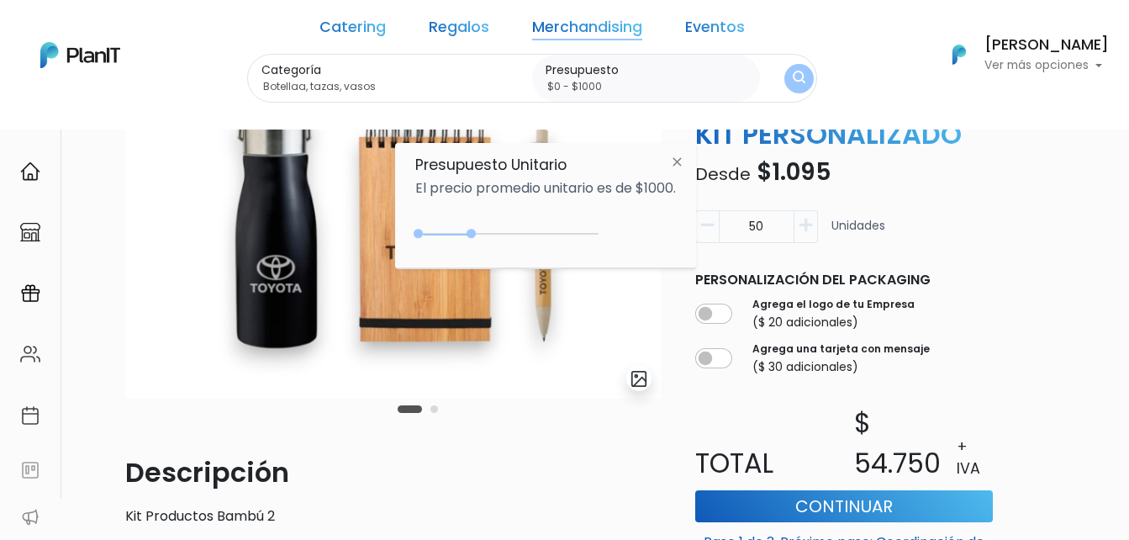
click at [784, 78] on button "submit" at bounding box center [798, 78] width 29 height 29
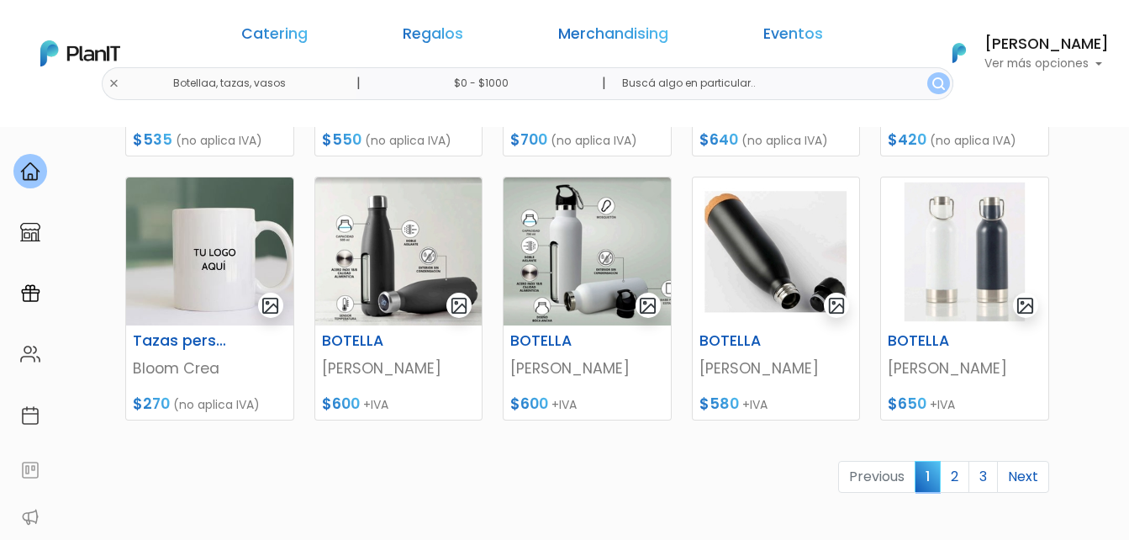
scroll to position [757, 0]
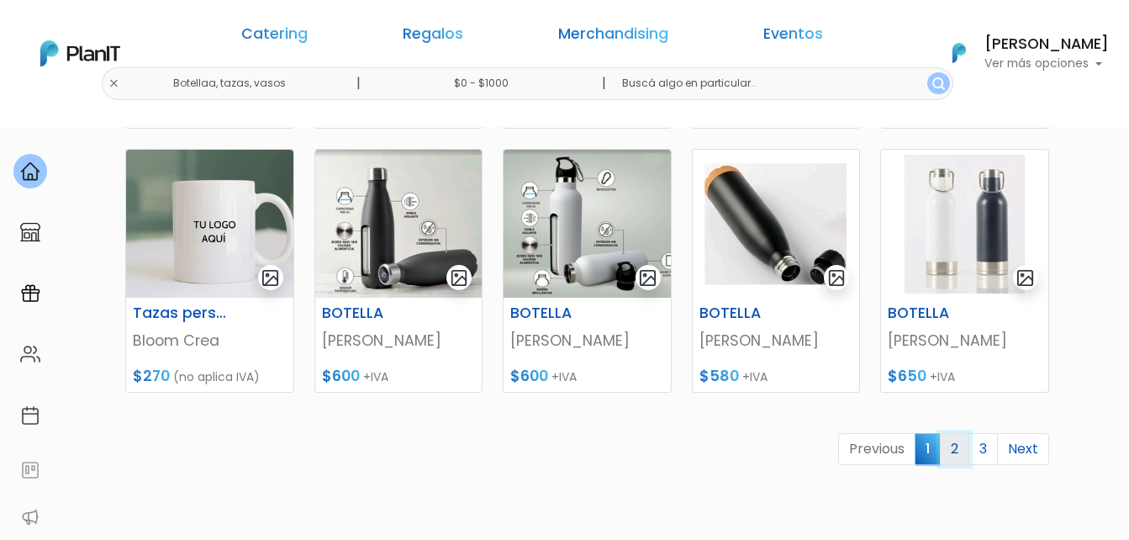
click at [961, 449] on link "2" at bounding box center [954, 449] width 29 height 32
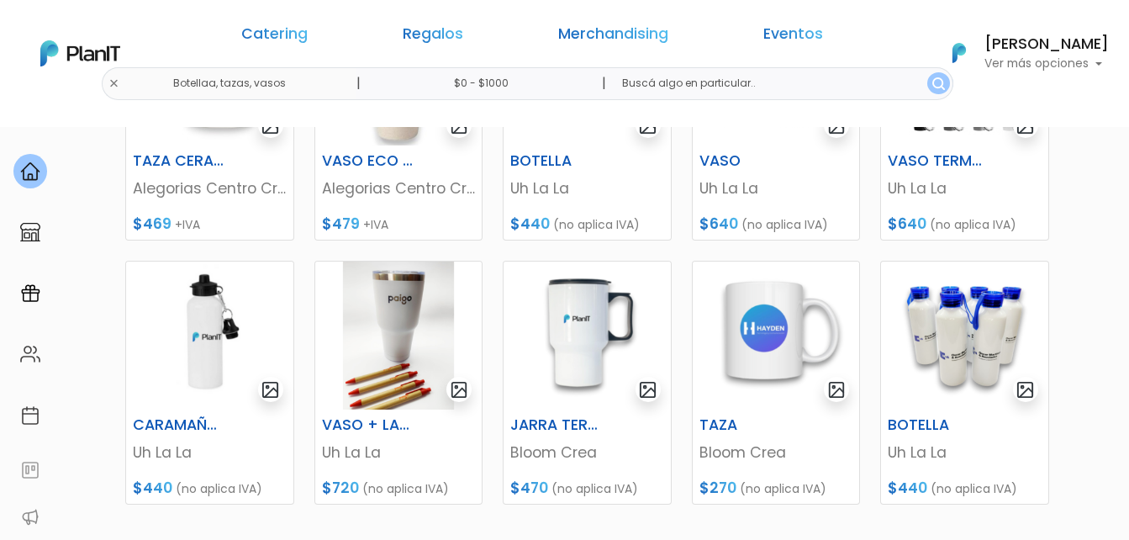
scroll to position [672, 0]
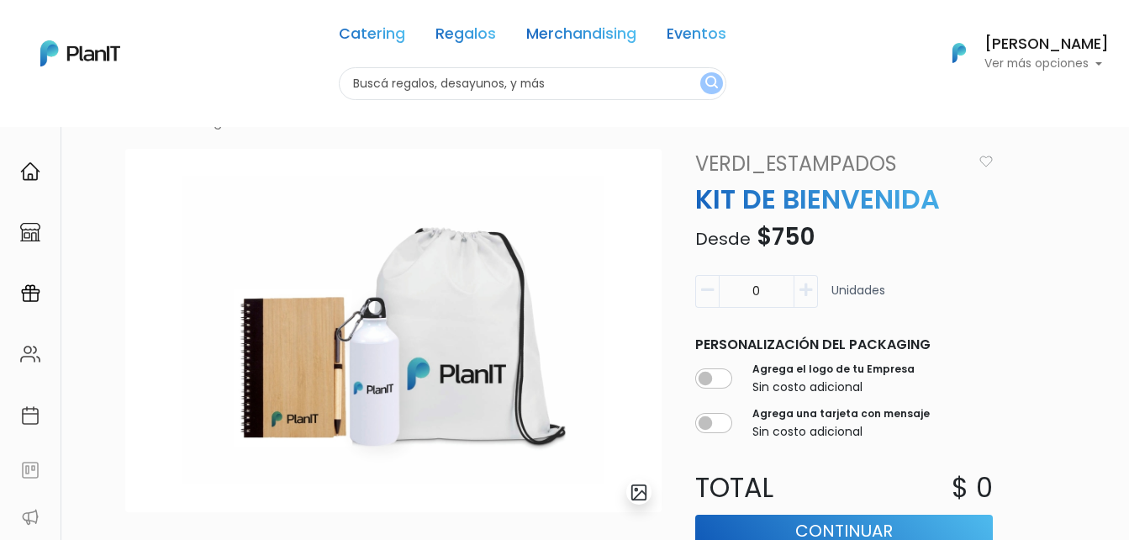
scroll to position [84, 0]
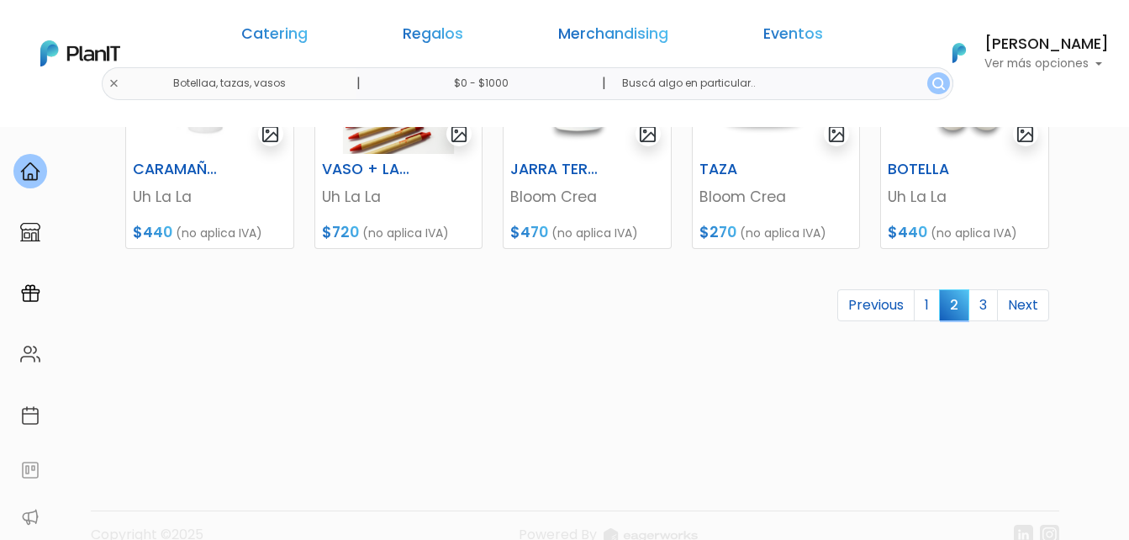
scroll to position [925, 0]
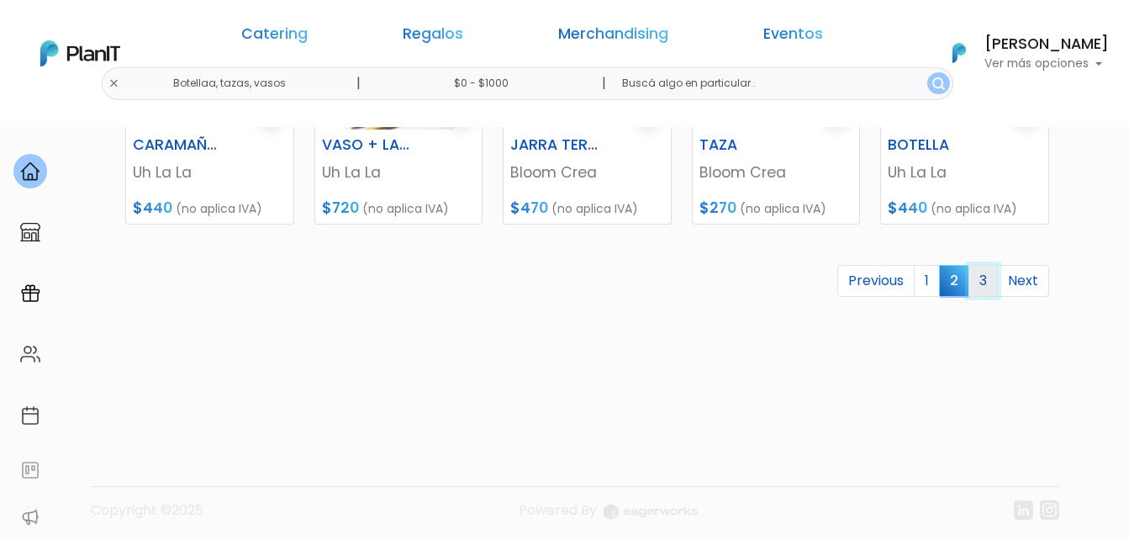
click at [982, 277] on link "3" at bounding box center [982, 281] width 29 height 32
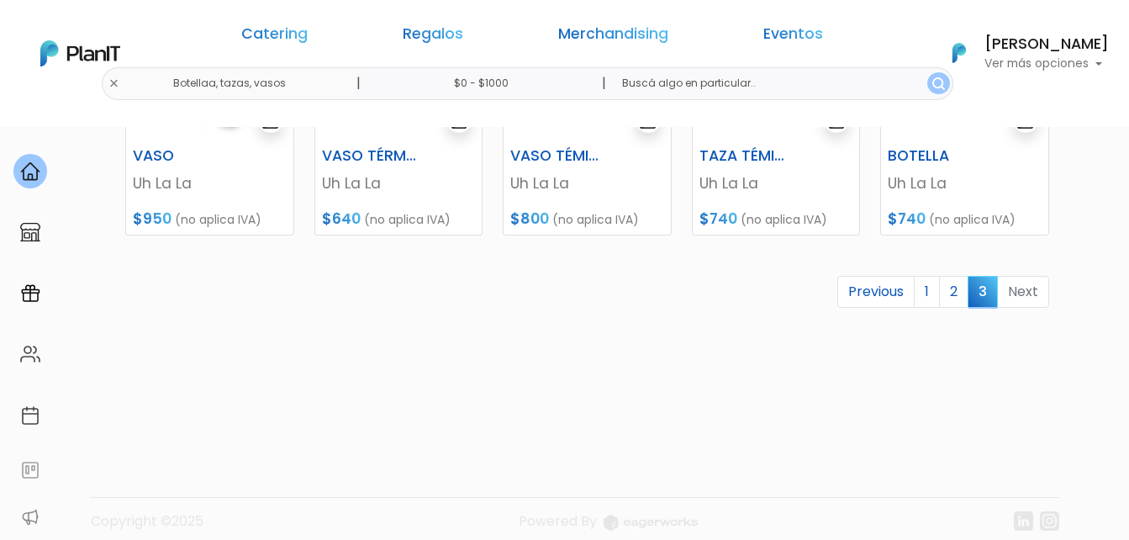
scroll to position [667, 0]
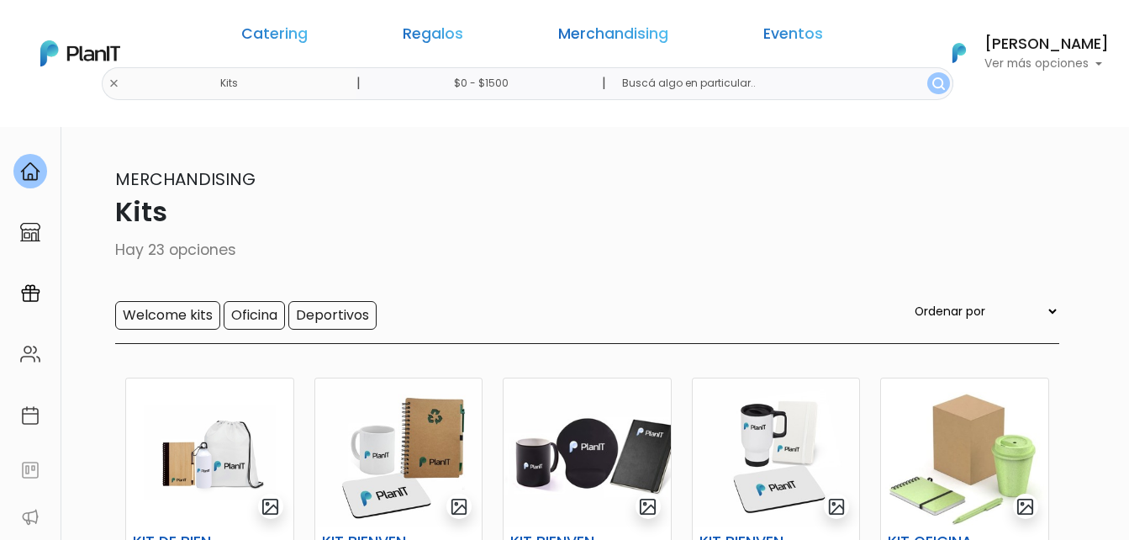
click at [601, 39] on link "Merchandising" at bounding box center [613, 37] width 110 height 20
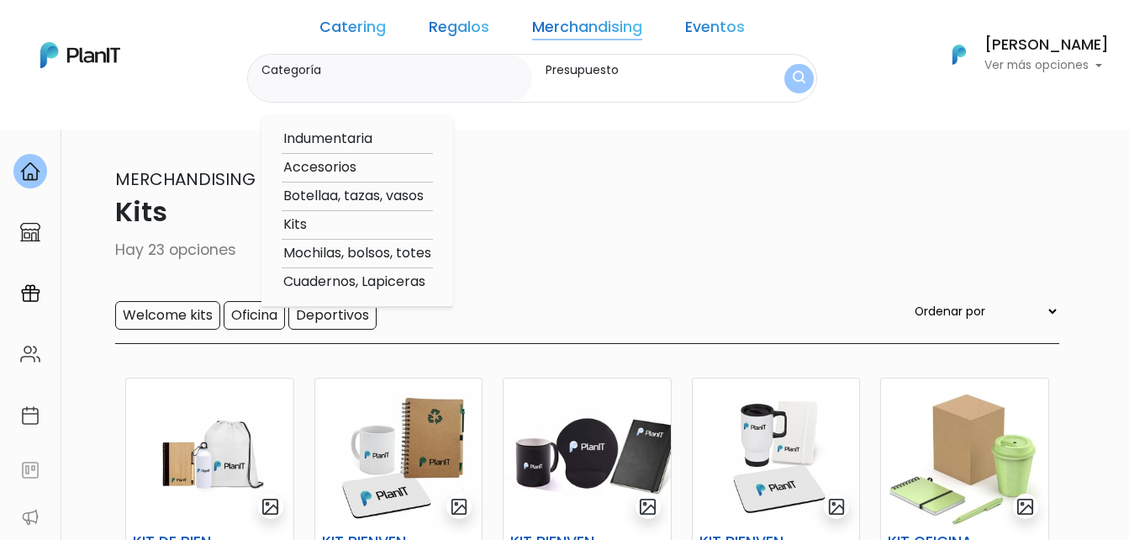
click at [365, 139] on option "Indumentaria" at bounding box center [357, 139] width 151 height 21
type input "Indumentaria"
type input "$0 - $1500"
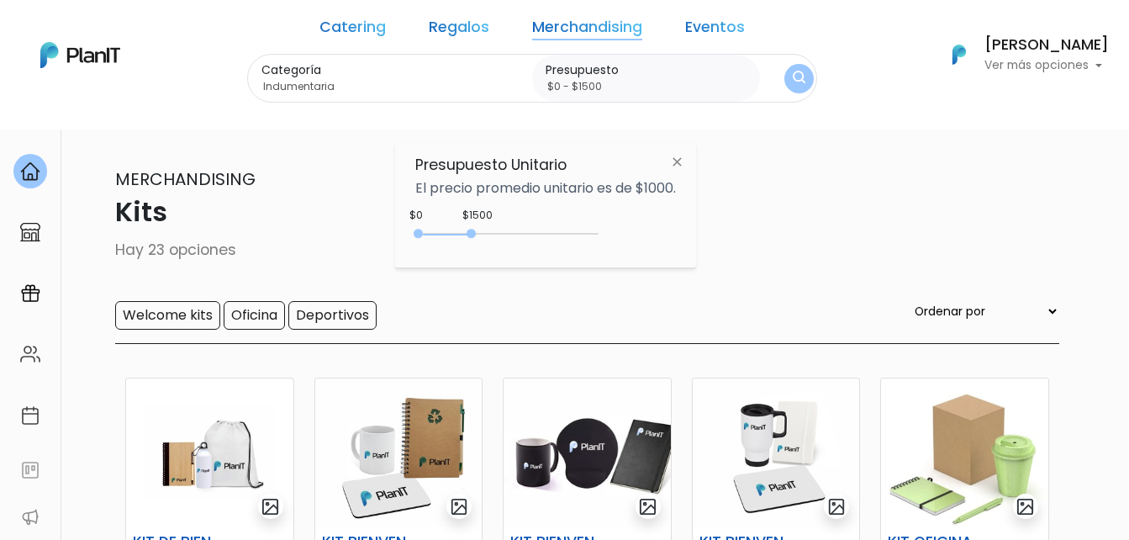
click at [793, 76] on img "submit" at bounding box center [799, 79] width 13 height 16
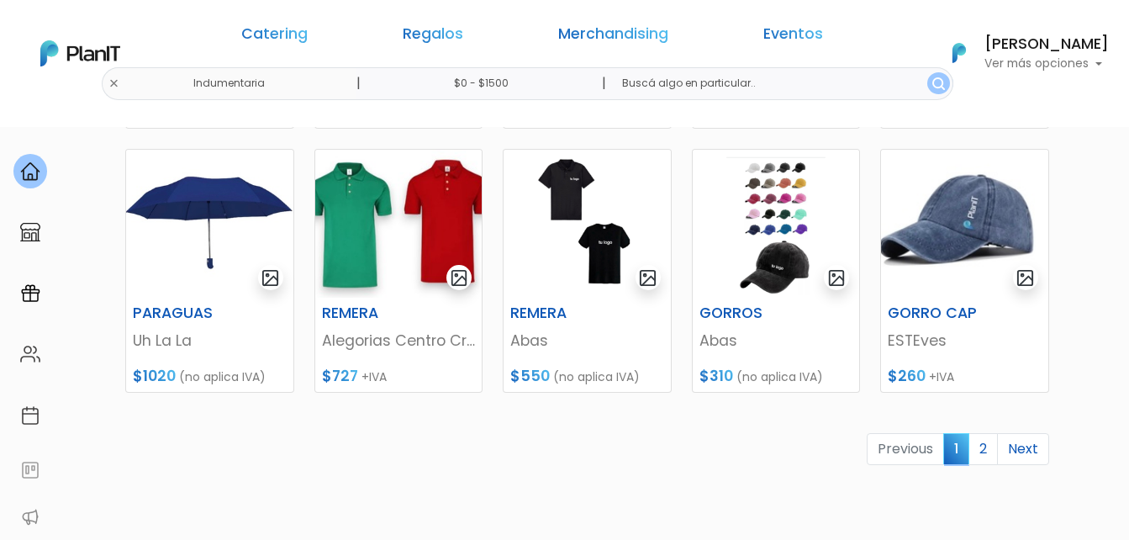
scroll to position [168, 0]
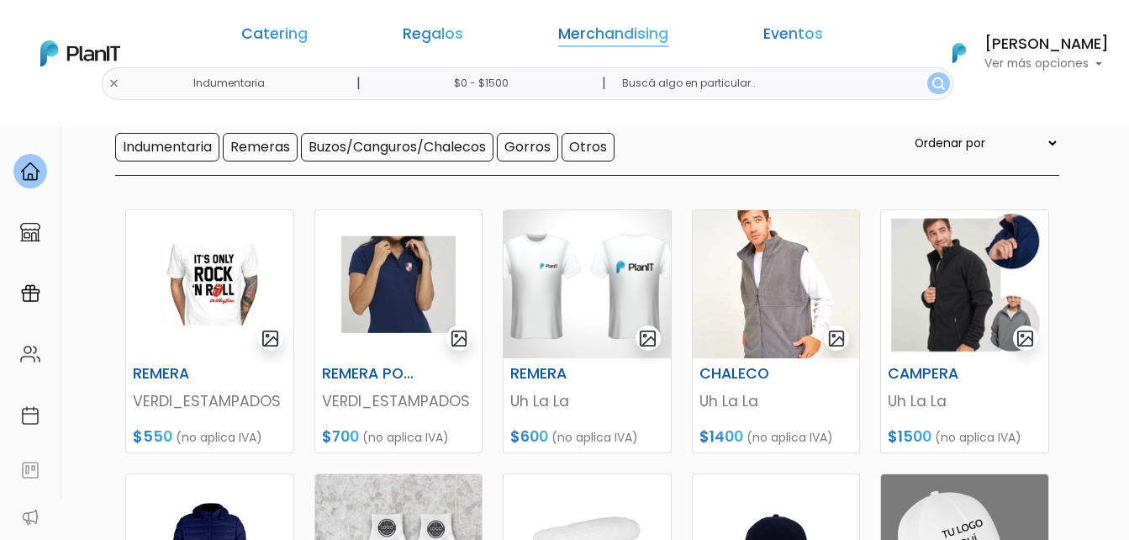
click at [598, 31] on link "Merchandising" at bounding box center [613, 37] width 110 height 20
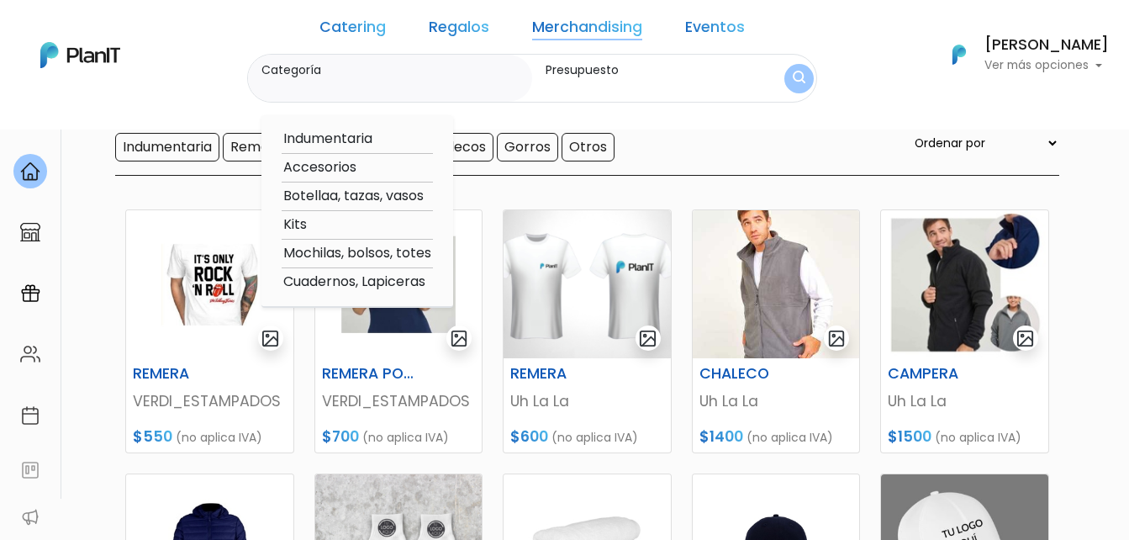
click at [359, 195] on option "Botellaa, tazas, vasos" at bounding box center [357, 196] width 151 height 21
type input "Botellaa, tazas, vasos"
type input "$0 - $1500"
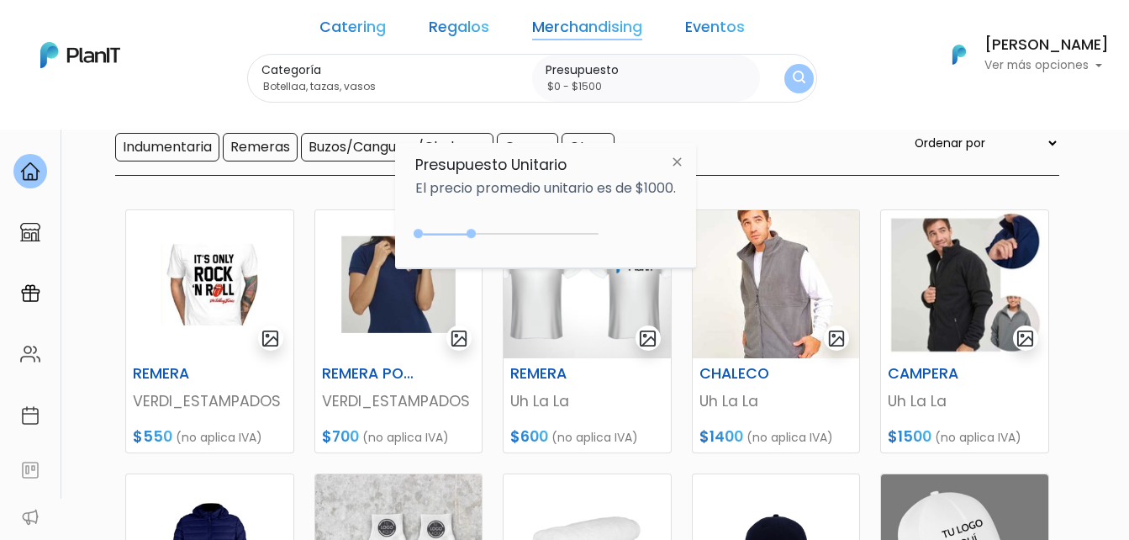
click at [793, 78] on img "submit" at bounding box center [799, 79] width 13 height 16
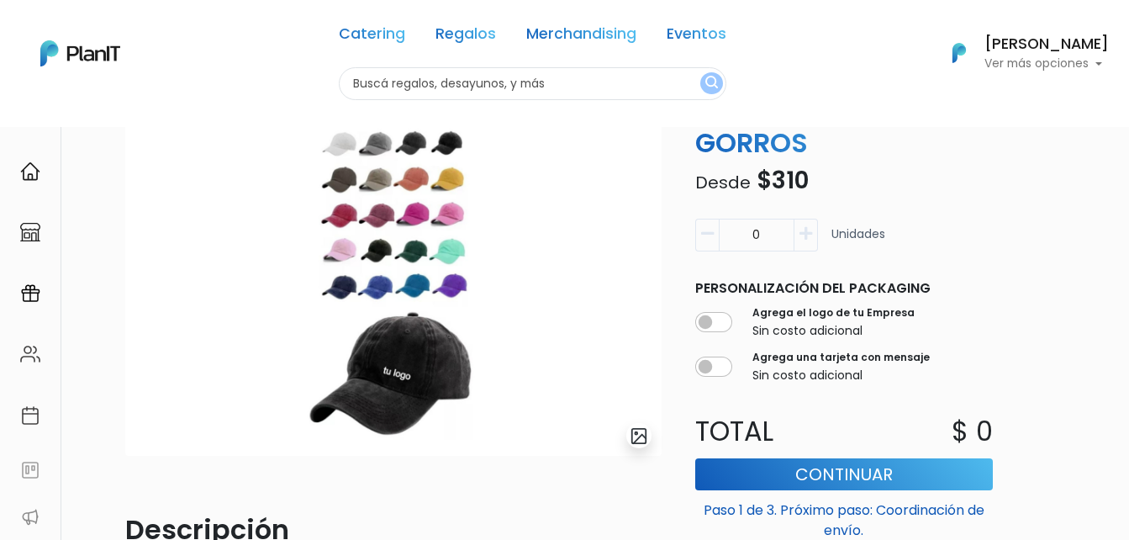
scroll to position [84, 0]
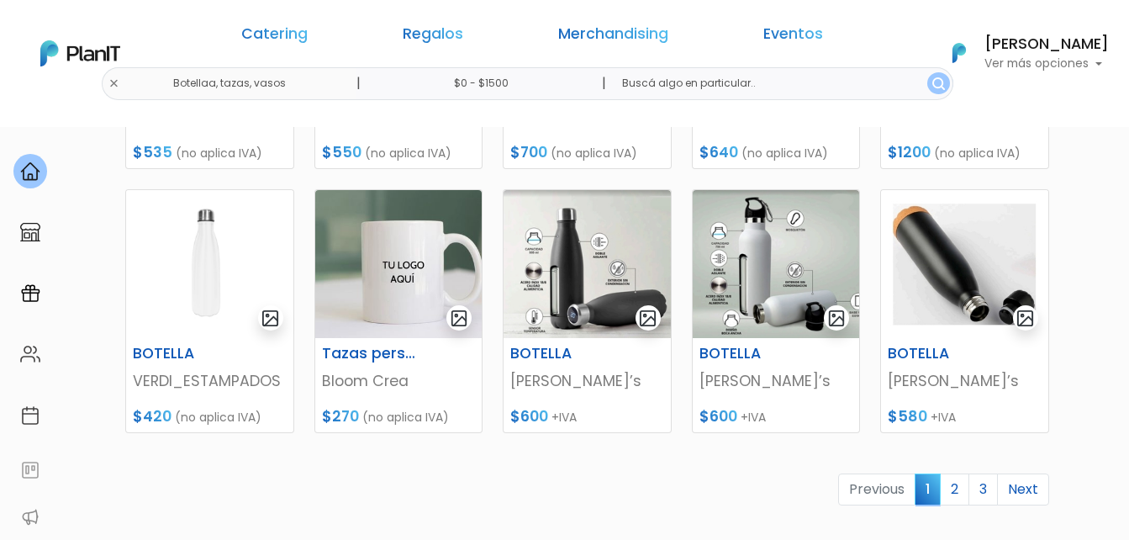
scroll to position [757, 0]
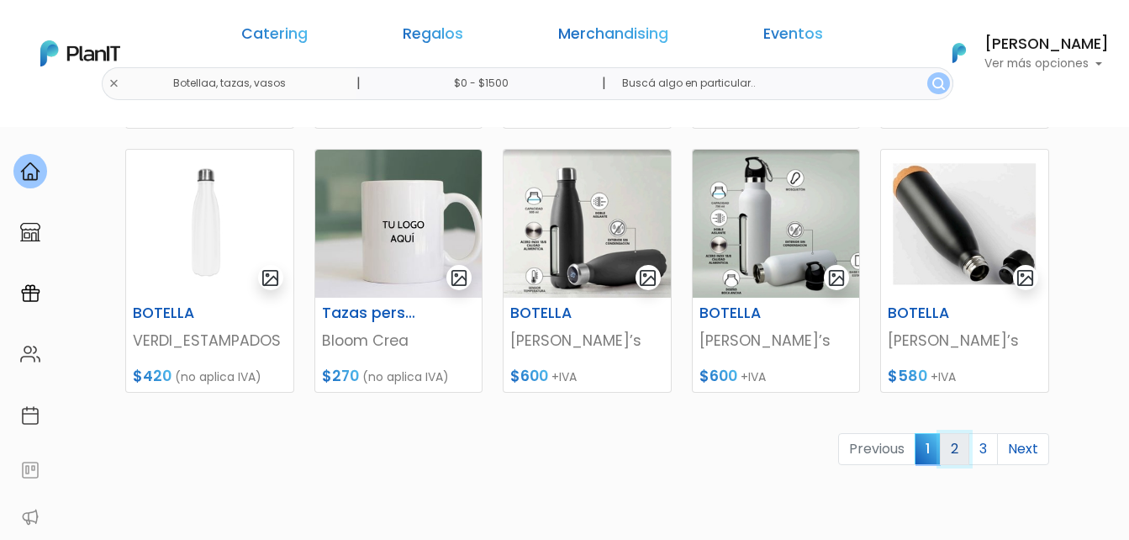
click at [953, 456] on link "2" at bounding box center [954, 449] width 29 height 32
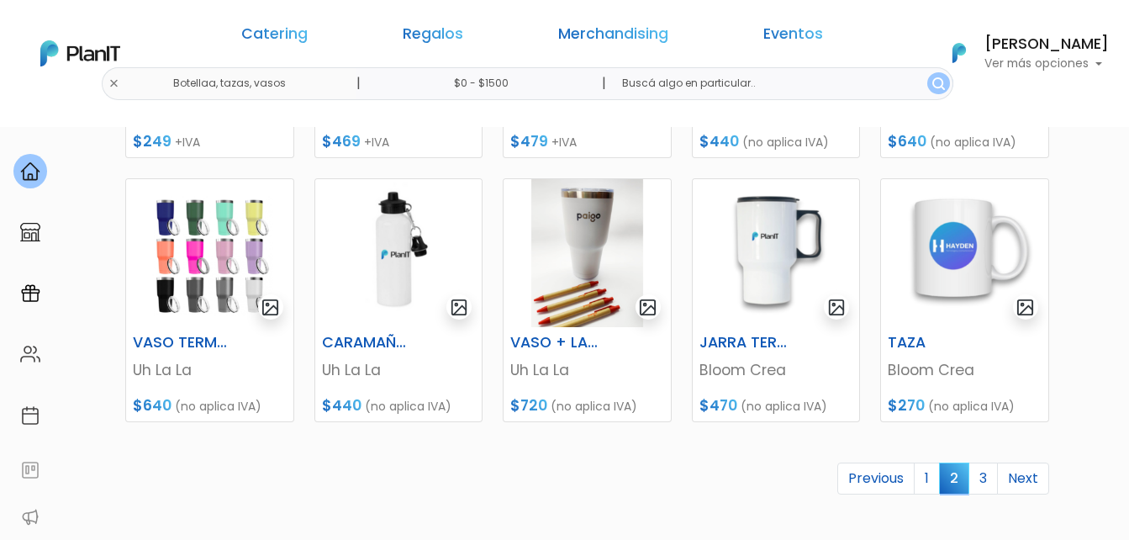
scroll to position [757, 0]
